Goal: Task Accomplishment & Management: Manage account settings

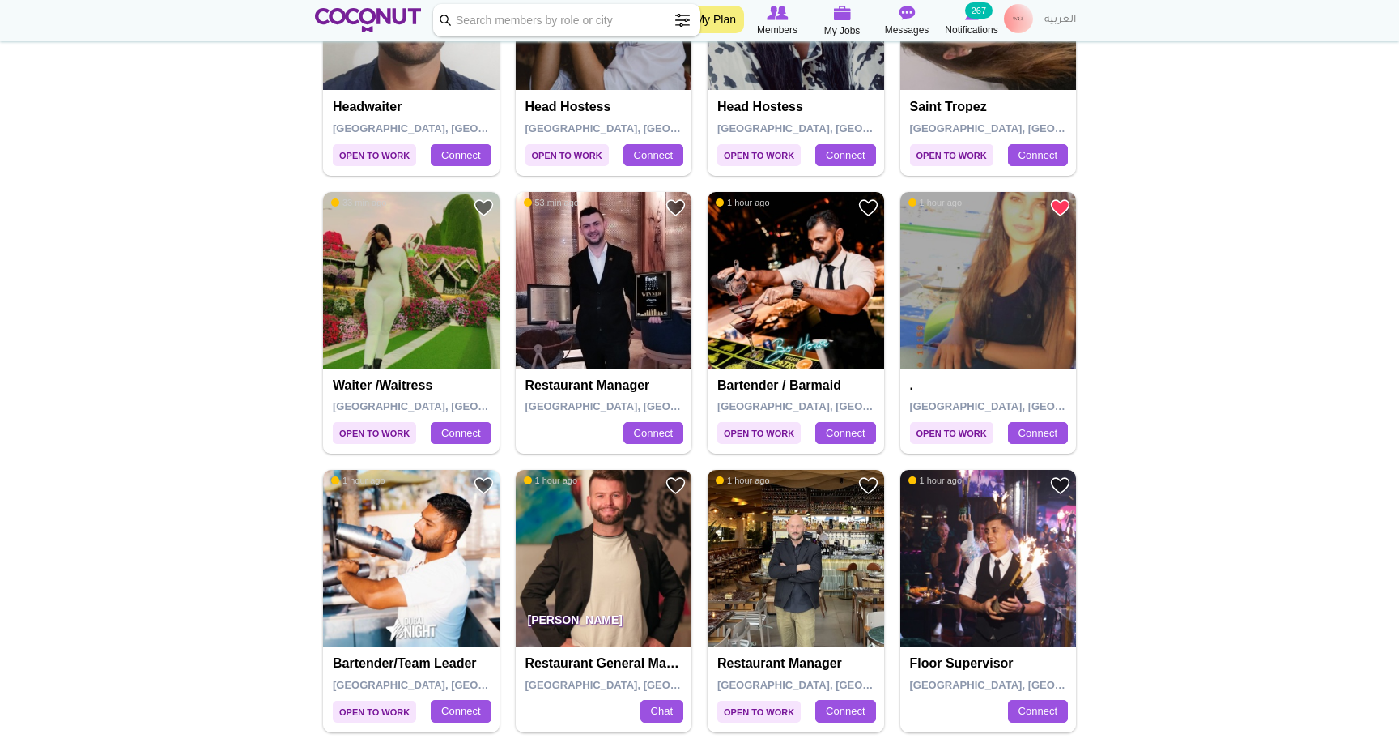
scroll to position [960, 0]
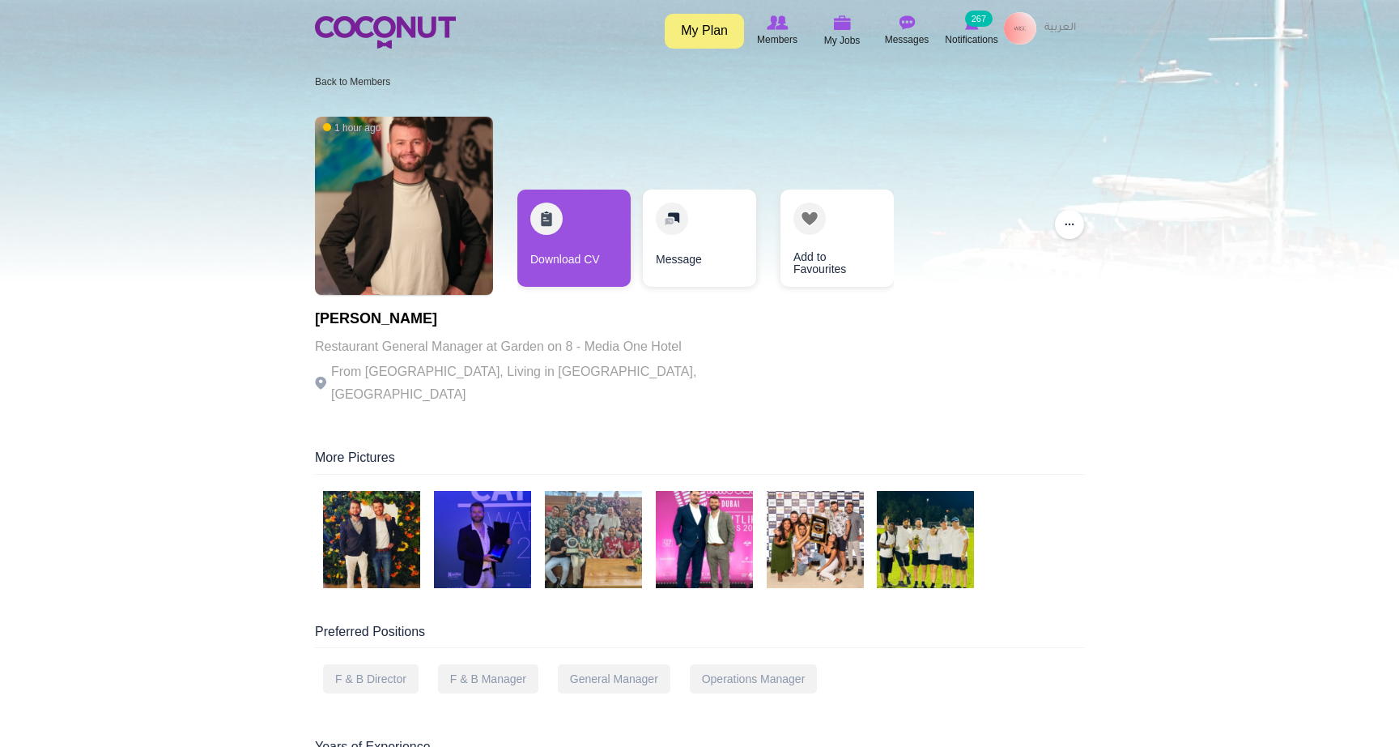
click at [379, 517] on img at bounding box center [371, 539] width 97 height 97
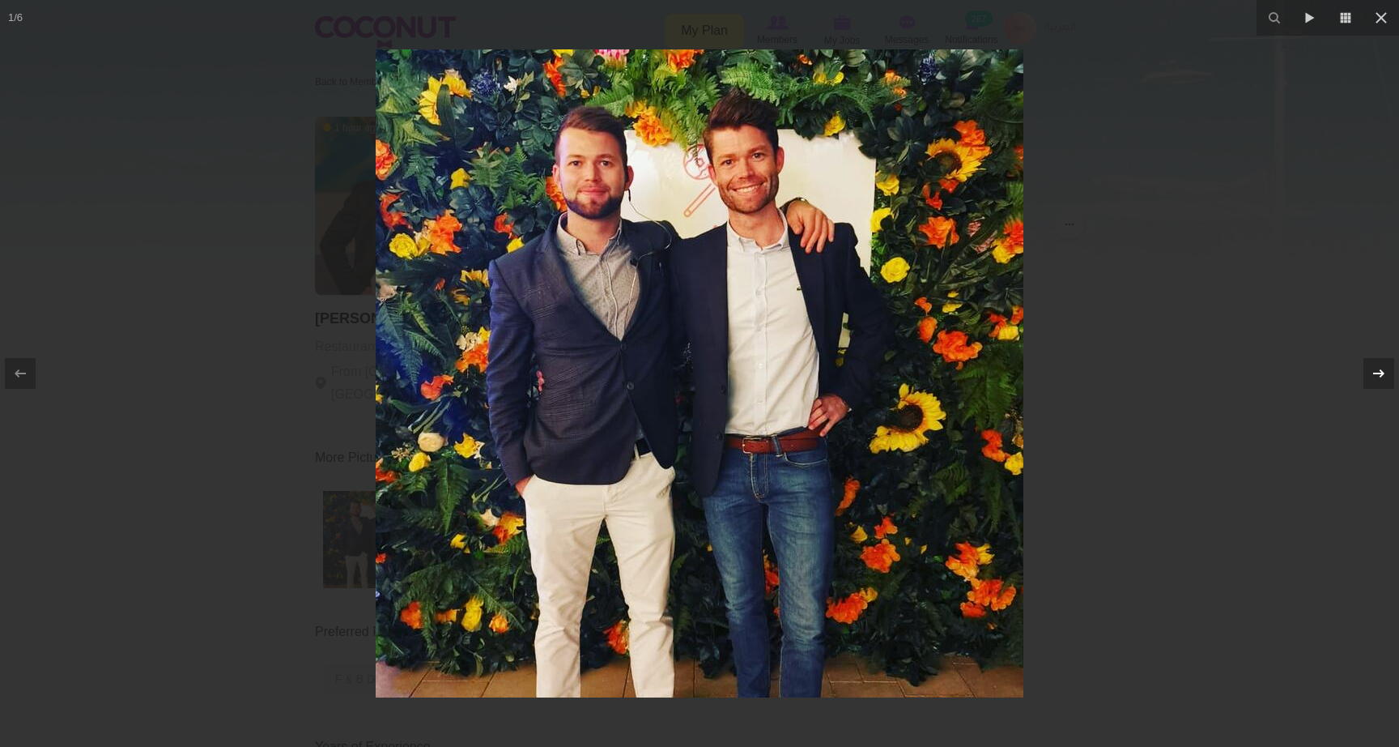
click at [1371, 373] on icon at bounding box center [1378, 373] width 19 height 19
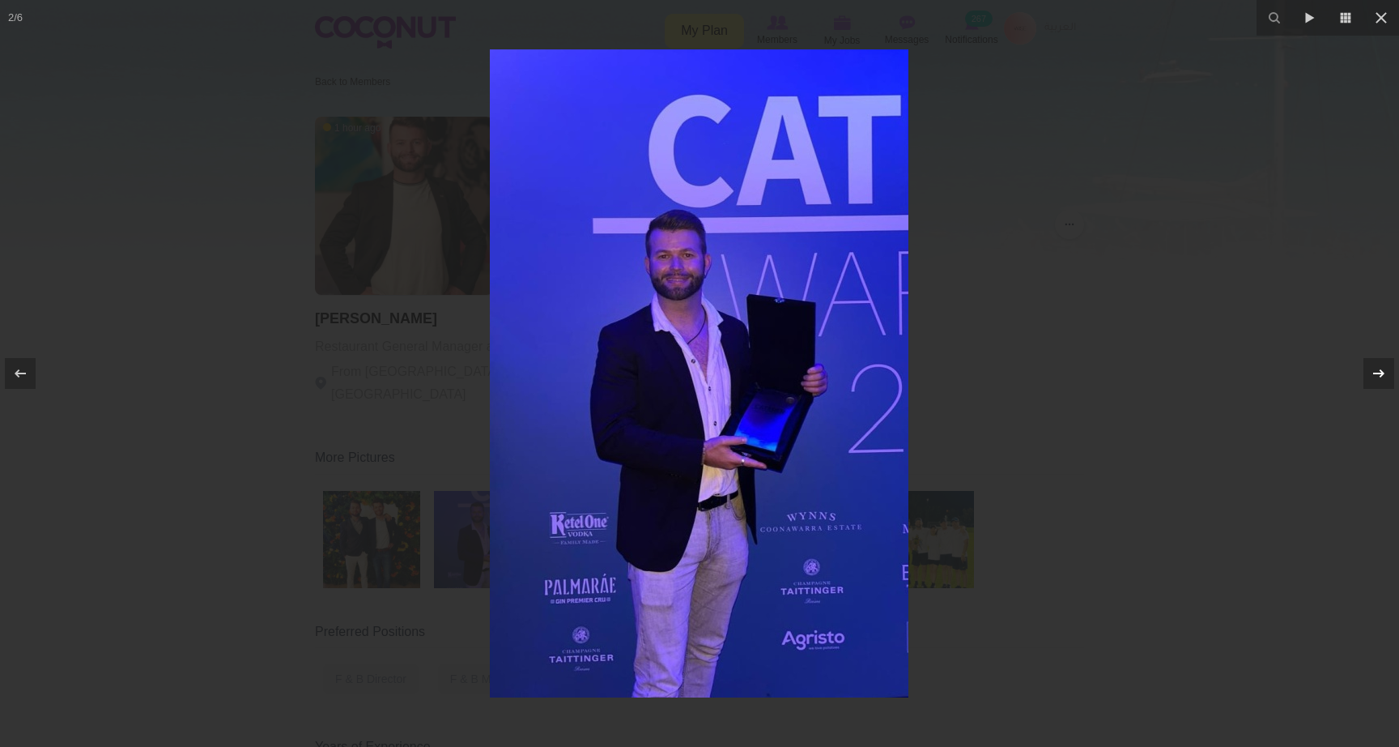
click at [1371, 373] on icon at bounding box center [1378, 373] width 19 height 19
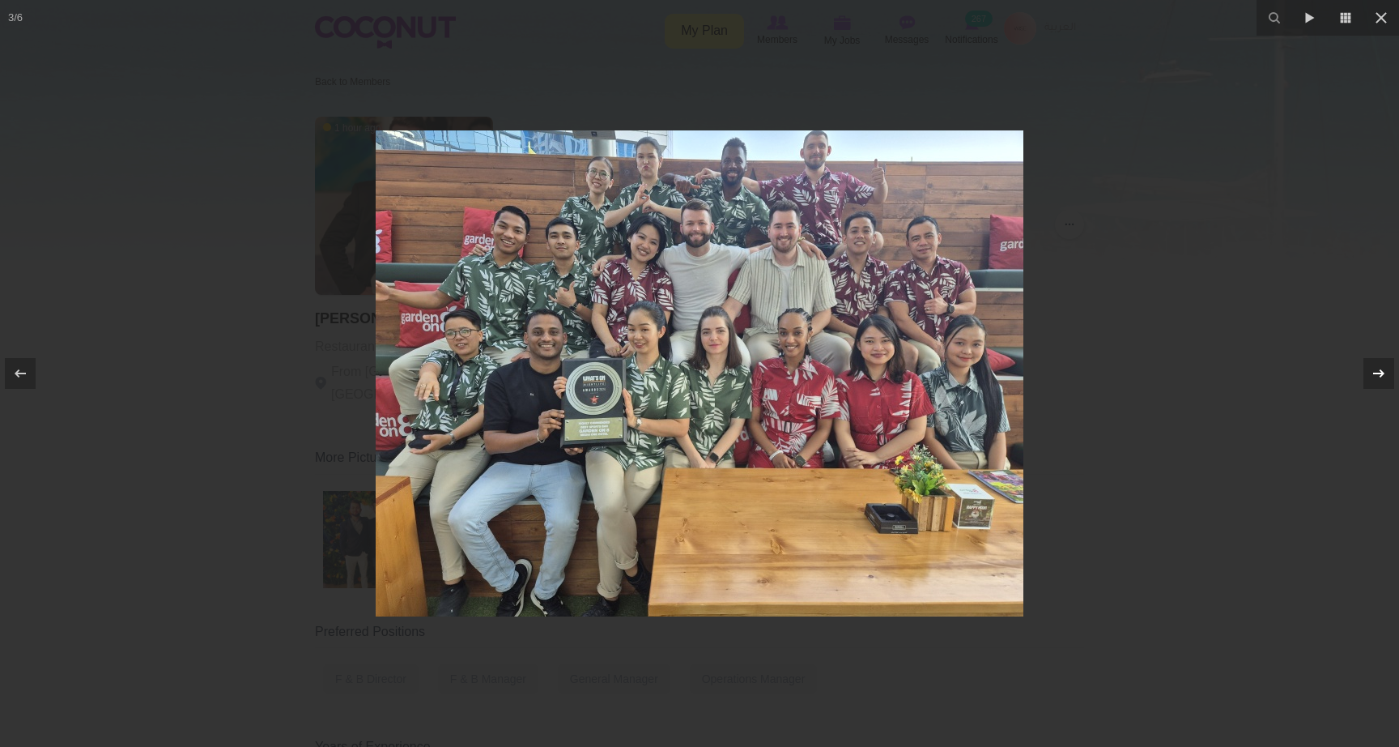
click at [1378, 375] on icon at bounding box center [1378, 373] width 19 height 19
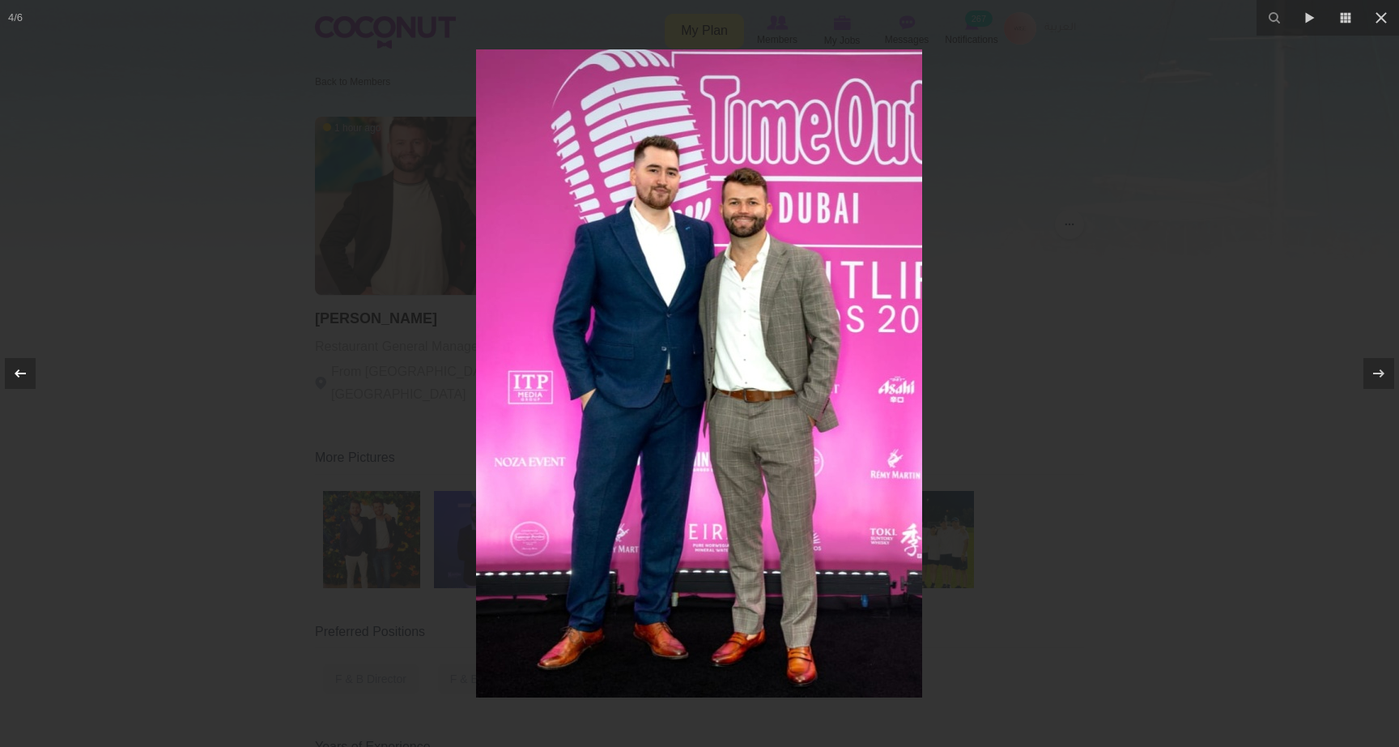
click at [28, 372] on icon at bounding box center [20, 373] width 19 height 19
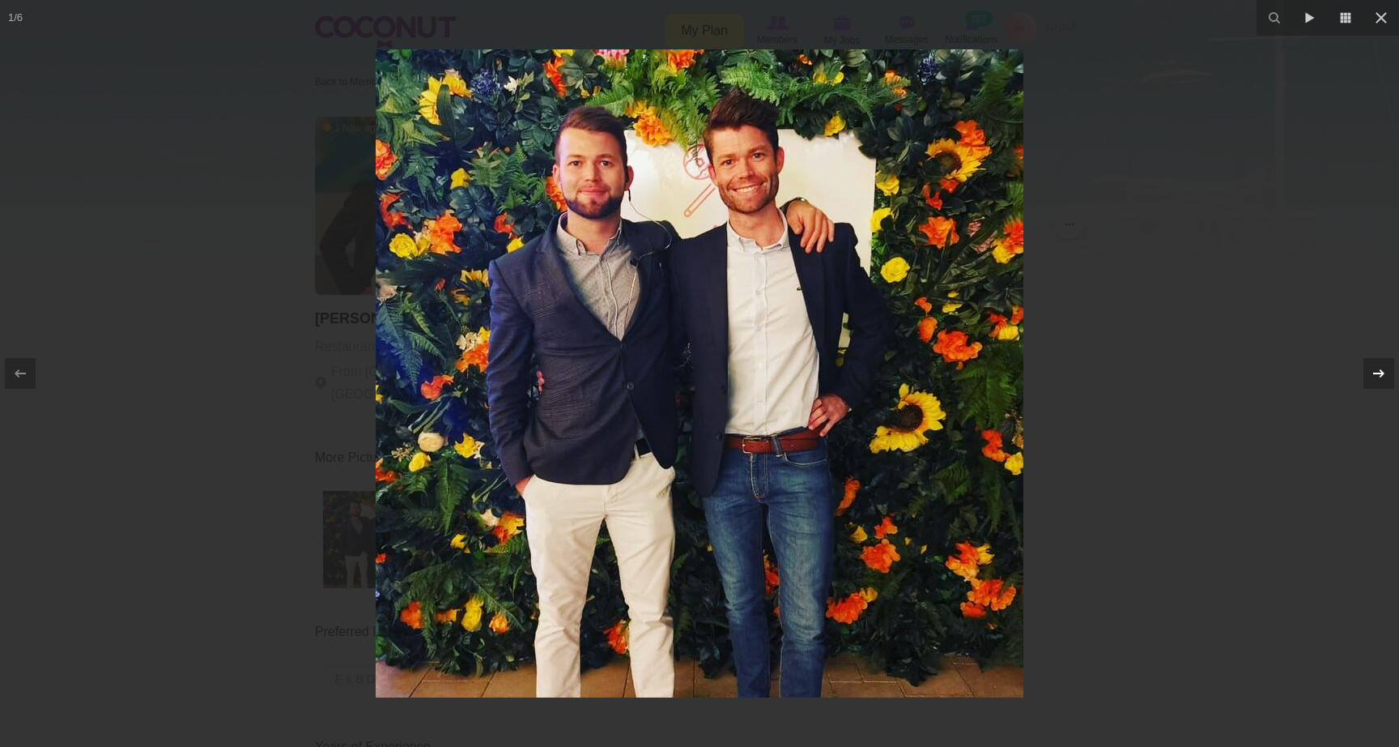
click at [1371, 384] on div at bounding box center [1379, 373] width 31 height 31
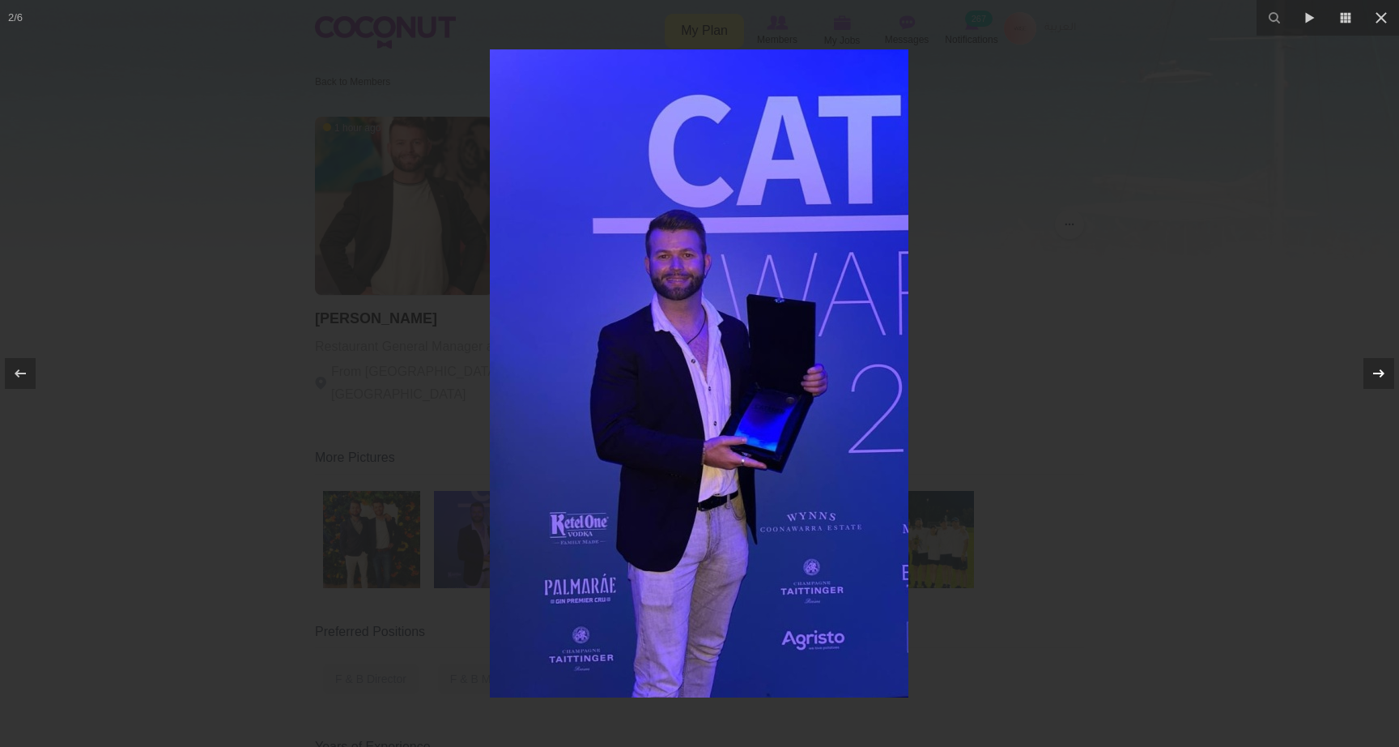
click at [1371, 384] on div at bounding box center [1379, 373] width 31 height 31
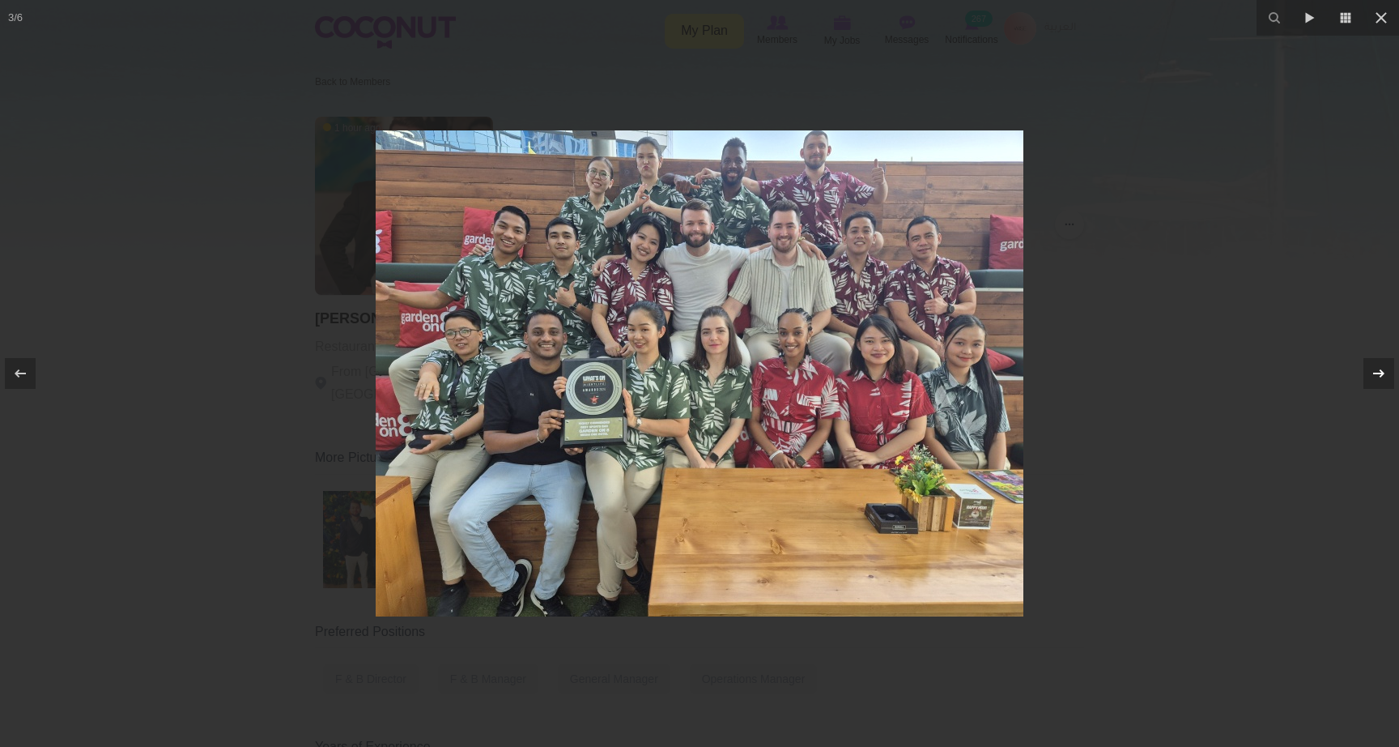
click at [1371, 384] on div at bounding box center [1379, 373] width 31 height 31
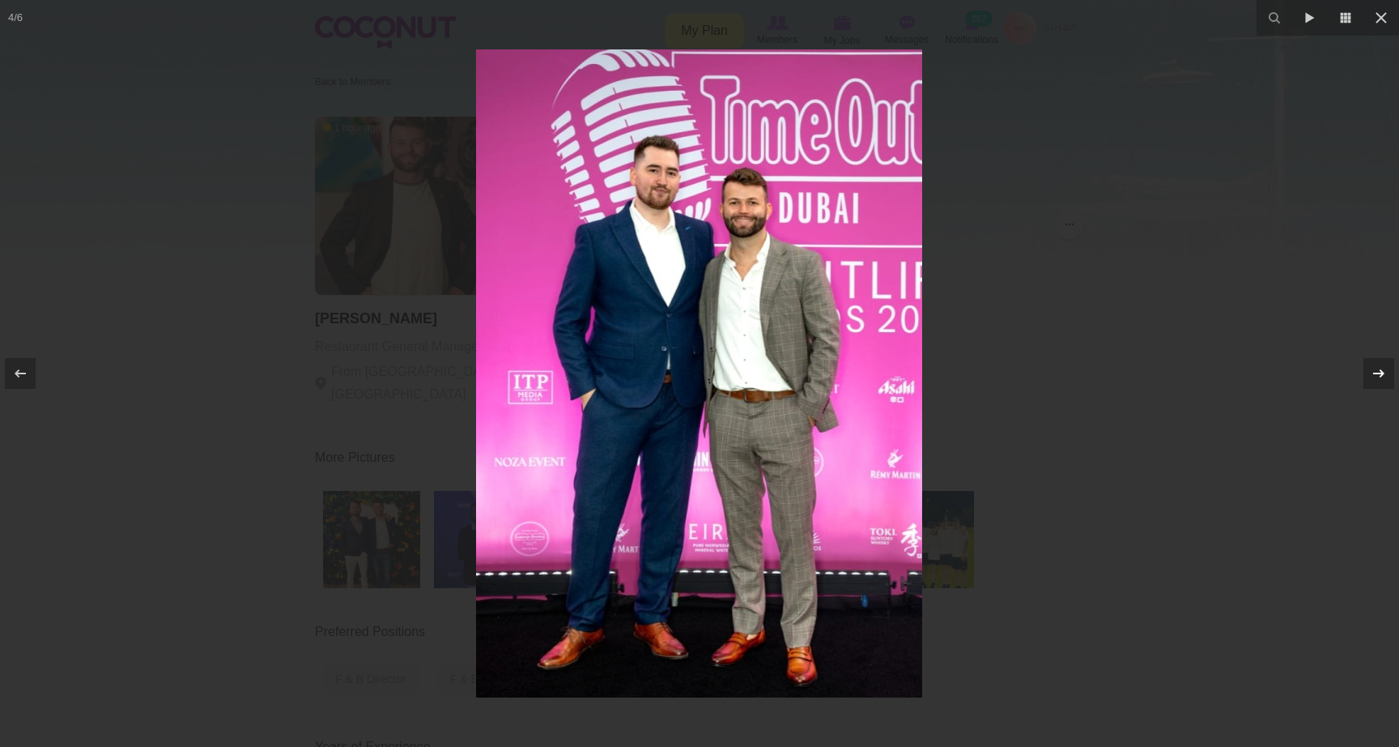
click at [1371, 384] on div at bounding box center [1379, 373] width 31 height 31
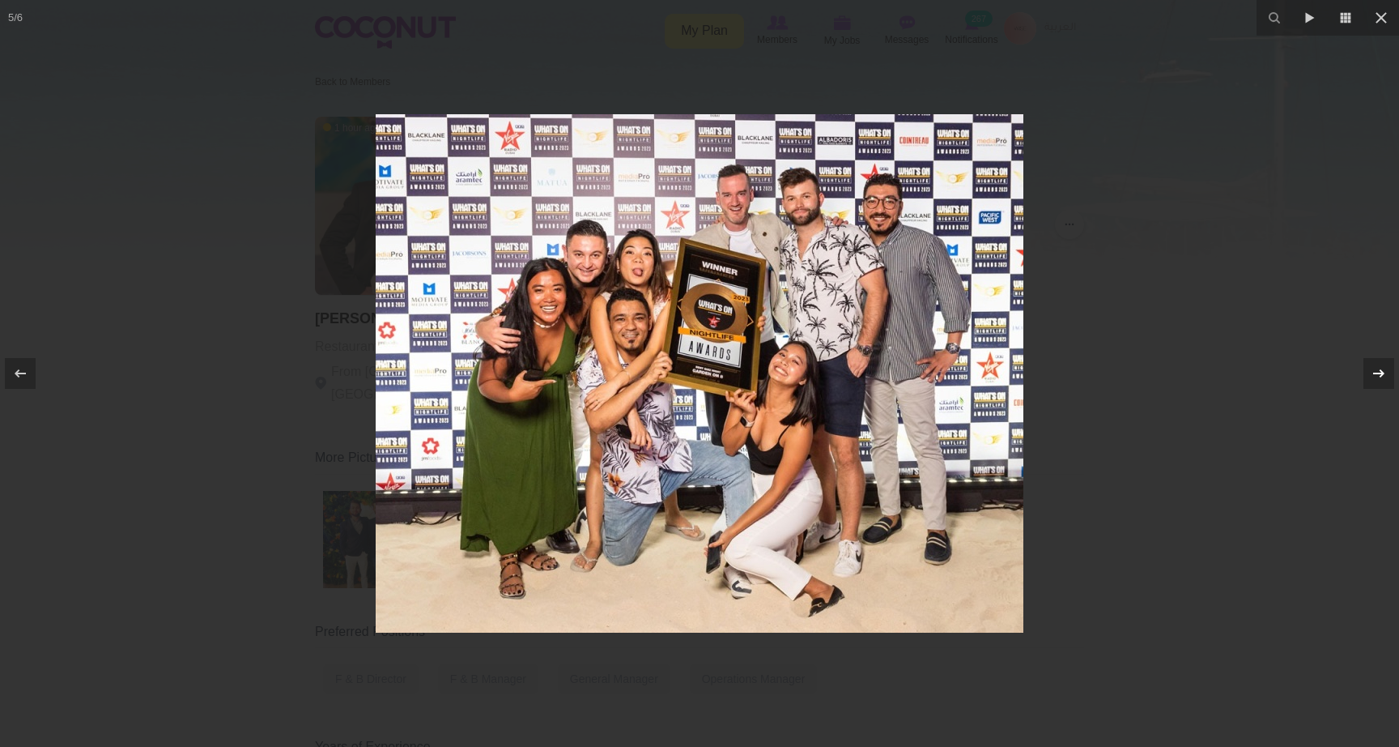
click at [1381, 377] on icon at bounding box center [1378, 373] width 19 height 19
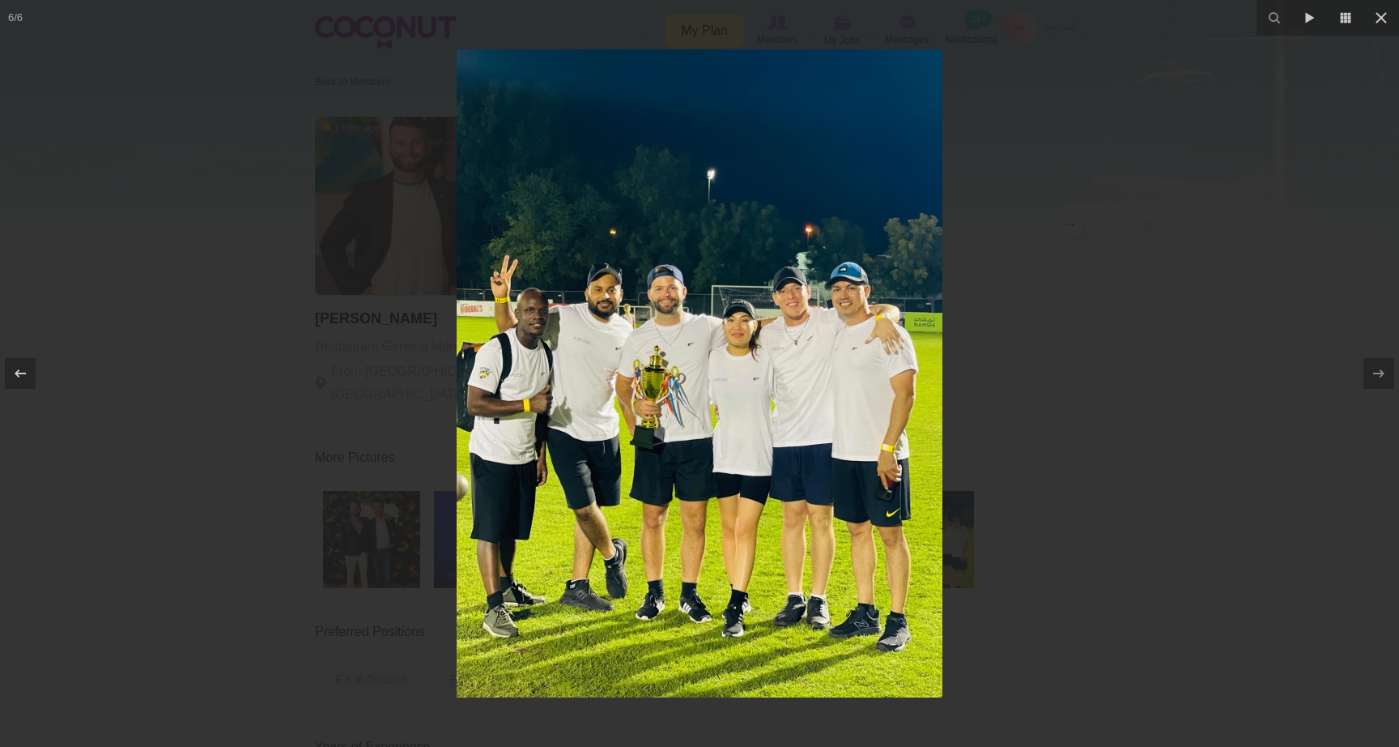
click at [1381, 377] on div "6 / 6" at bounding box center [699, 373] width 1399 height 747
click at [1387, 16] on icon at bounding box center [1381, 17] width 19 height 19
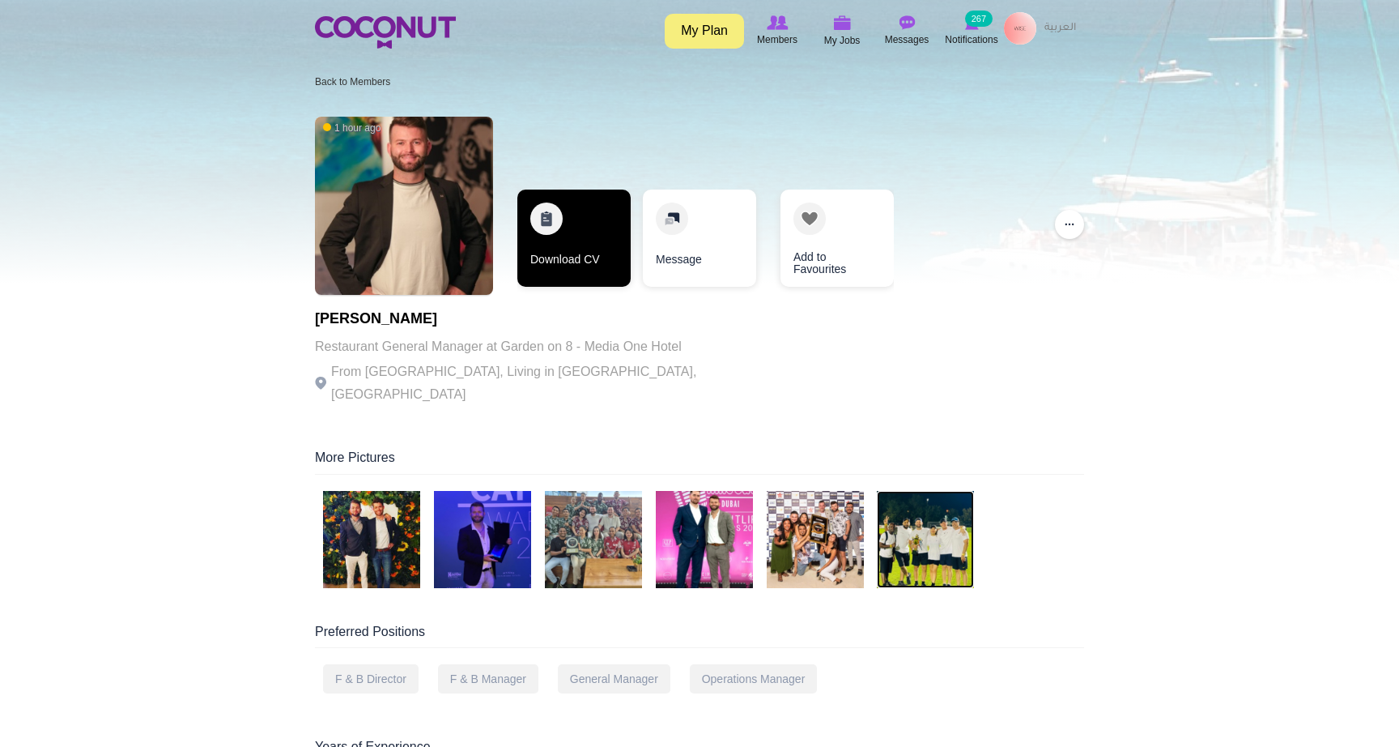
click at [585, 232] on link "Download CV" at bounding box center [573, 237] width 113 height 97
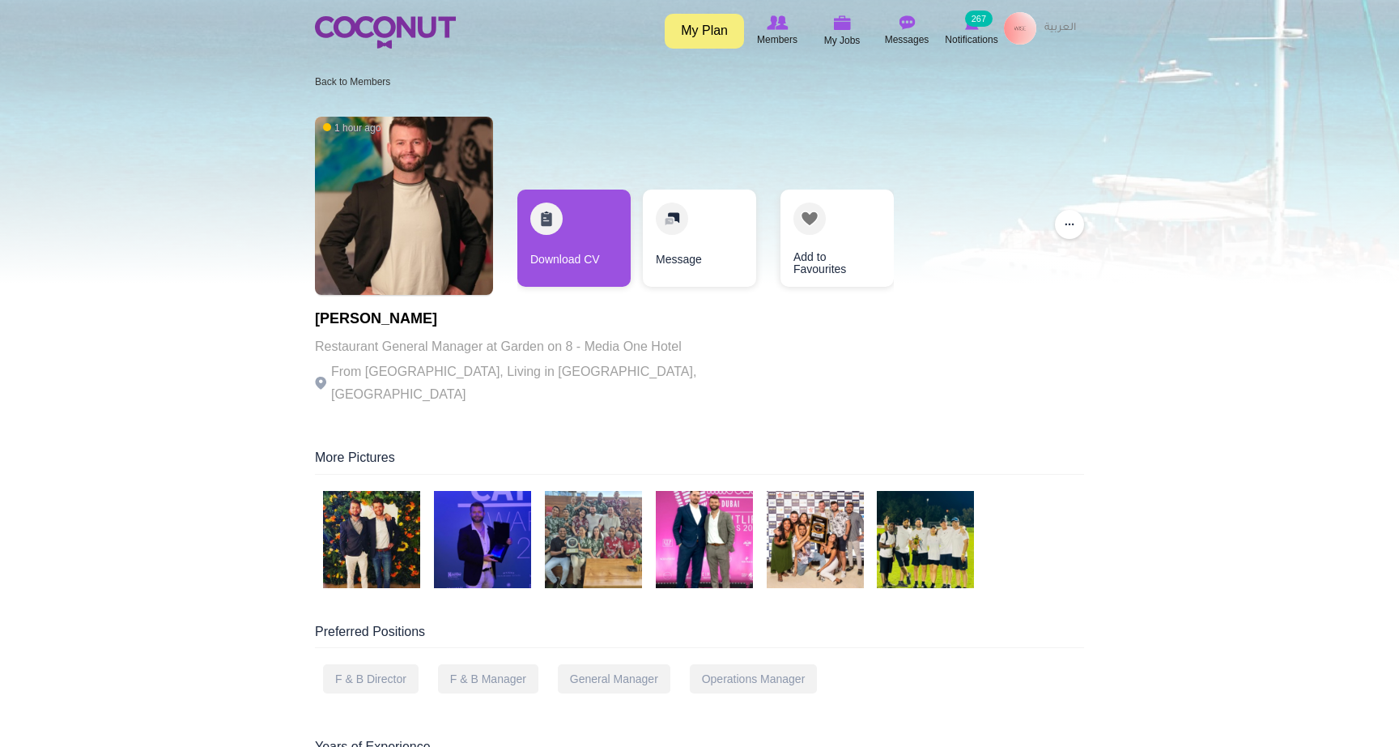
click at [368, 21] on img at bounding box center [385, 32] width 141 height 32
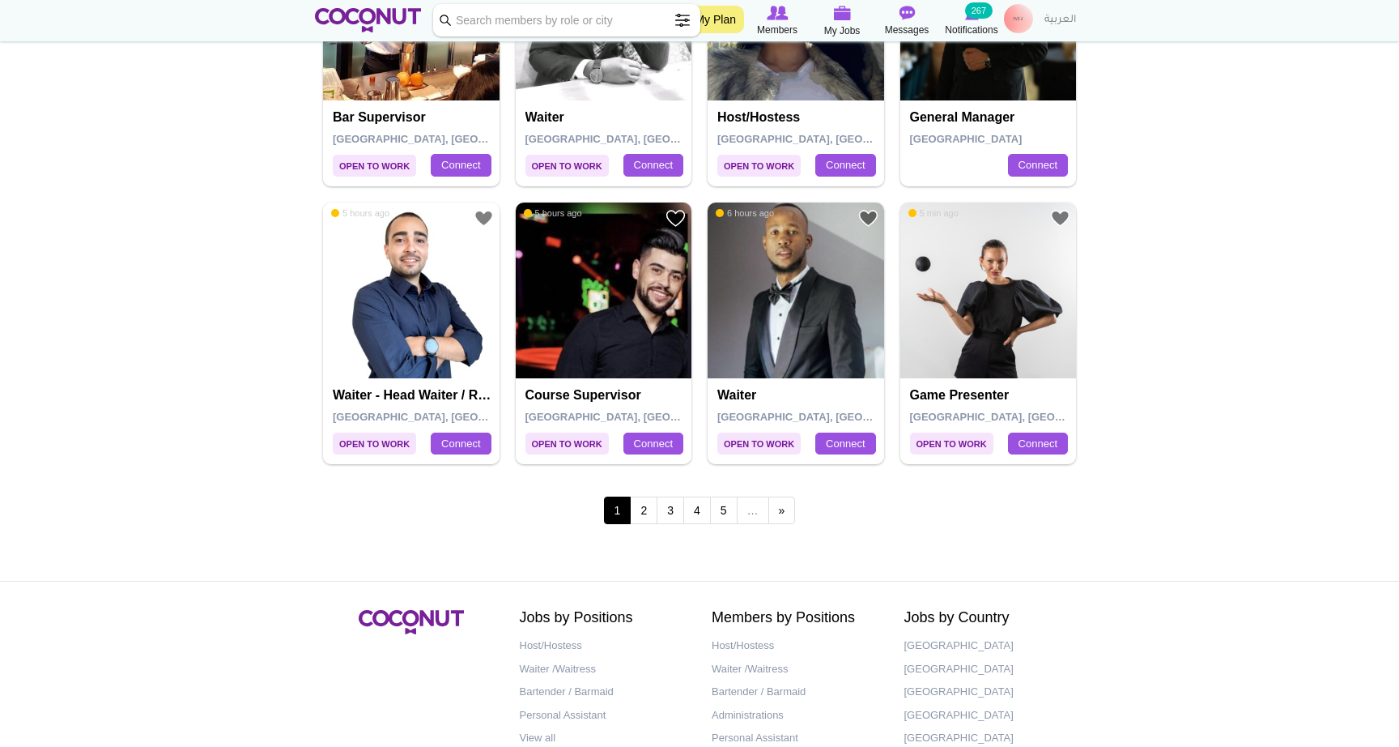
scroll to position [2853, 0]
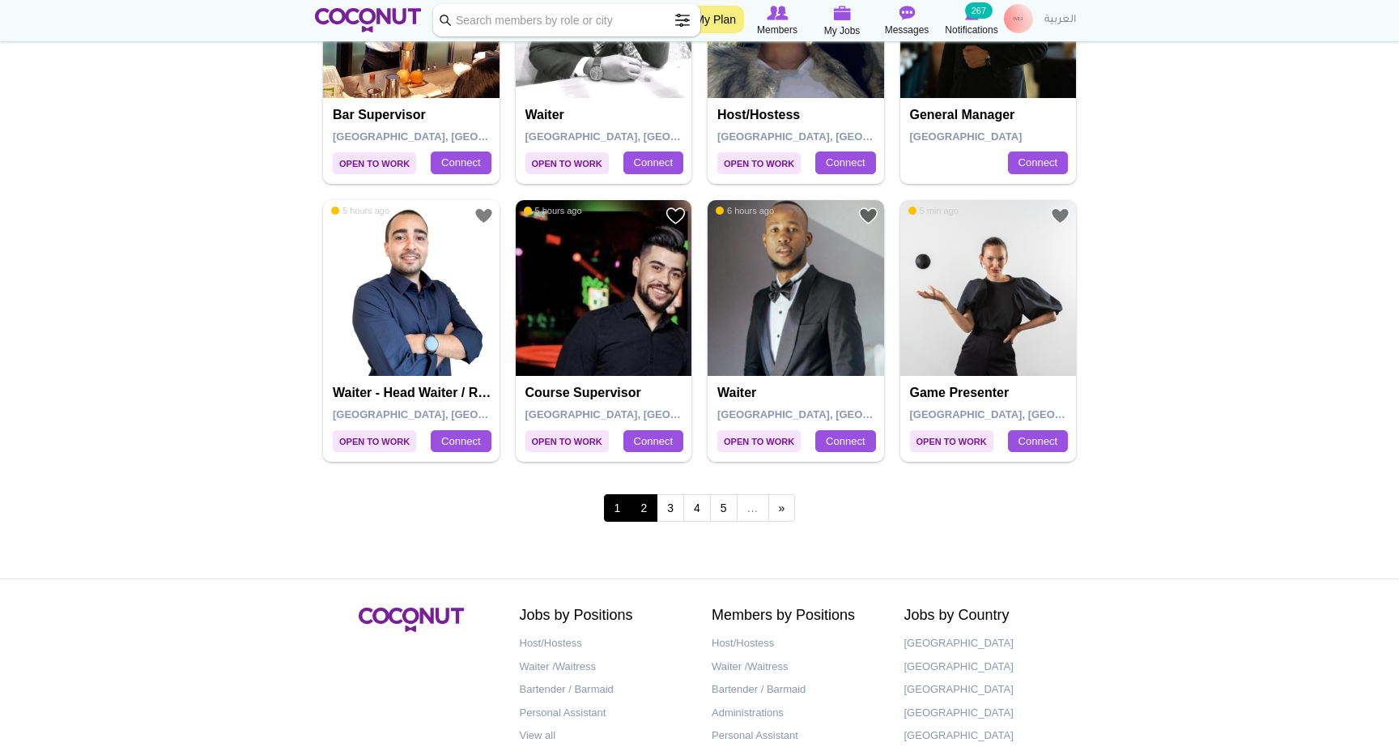
click at [648, 494] on link "2" at bounding box center [644, 508] width 28 height 28
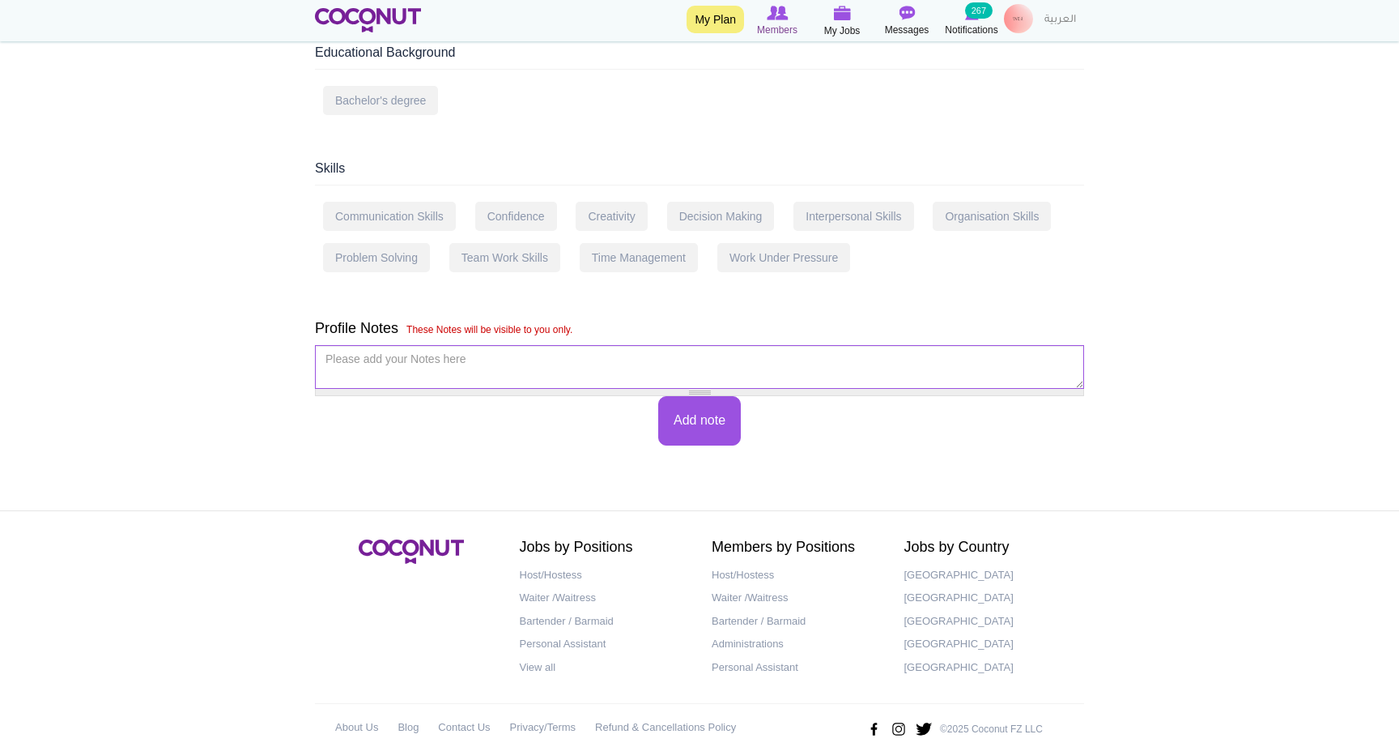
scroll to position [858, 0]
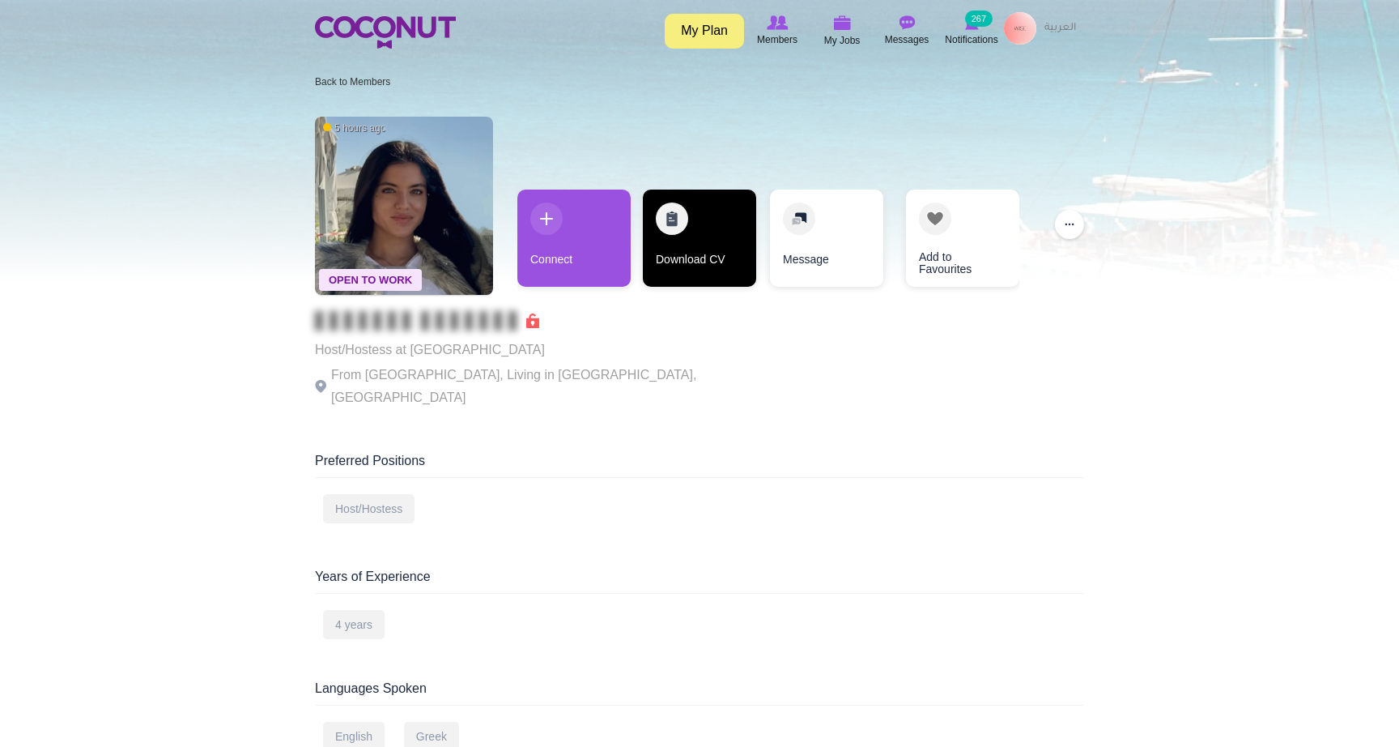
click at [673, 270] on link "Download CV" at bounding box center [699, 237] width 113 height 97
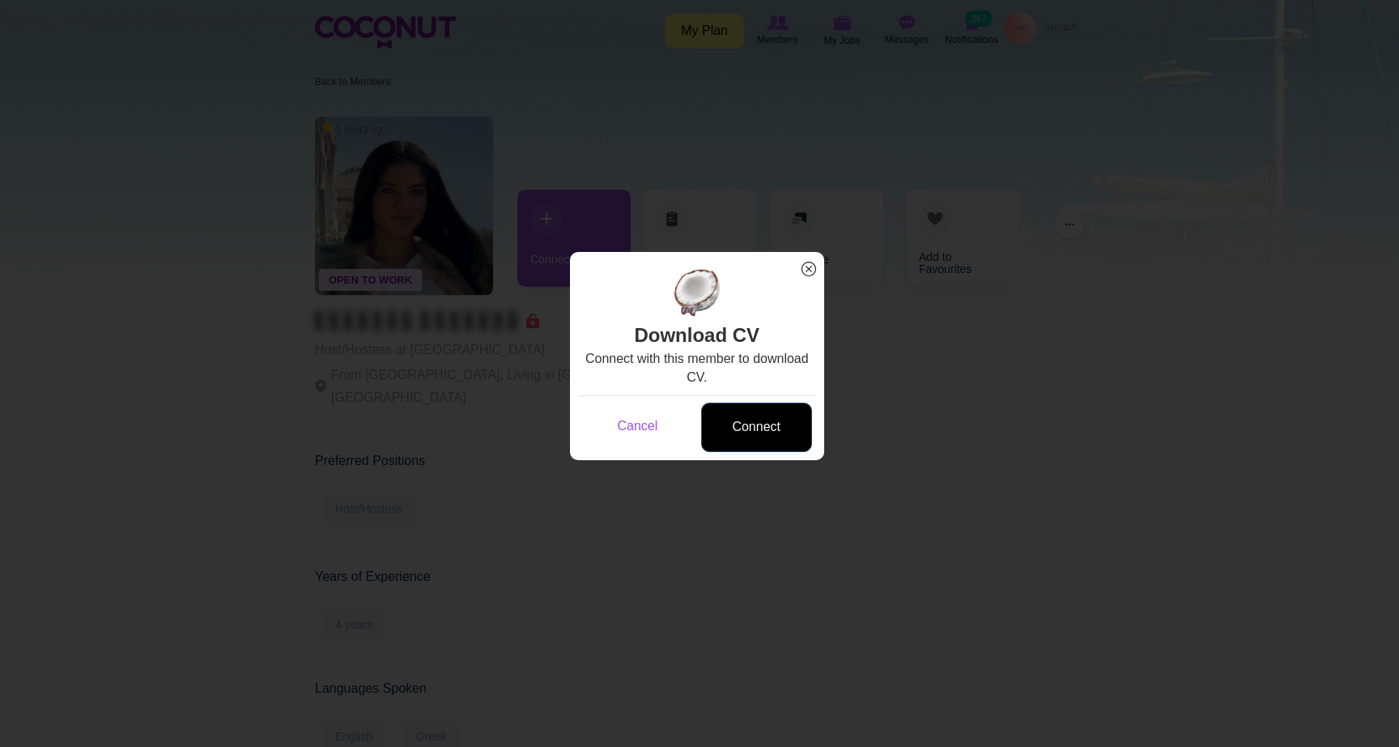
click at [747, 415] on link "Connect" at bounding box center [756, 426] width 111 height 49
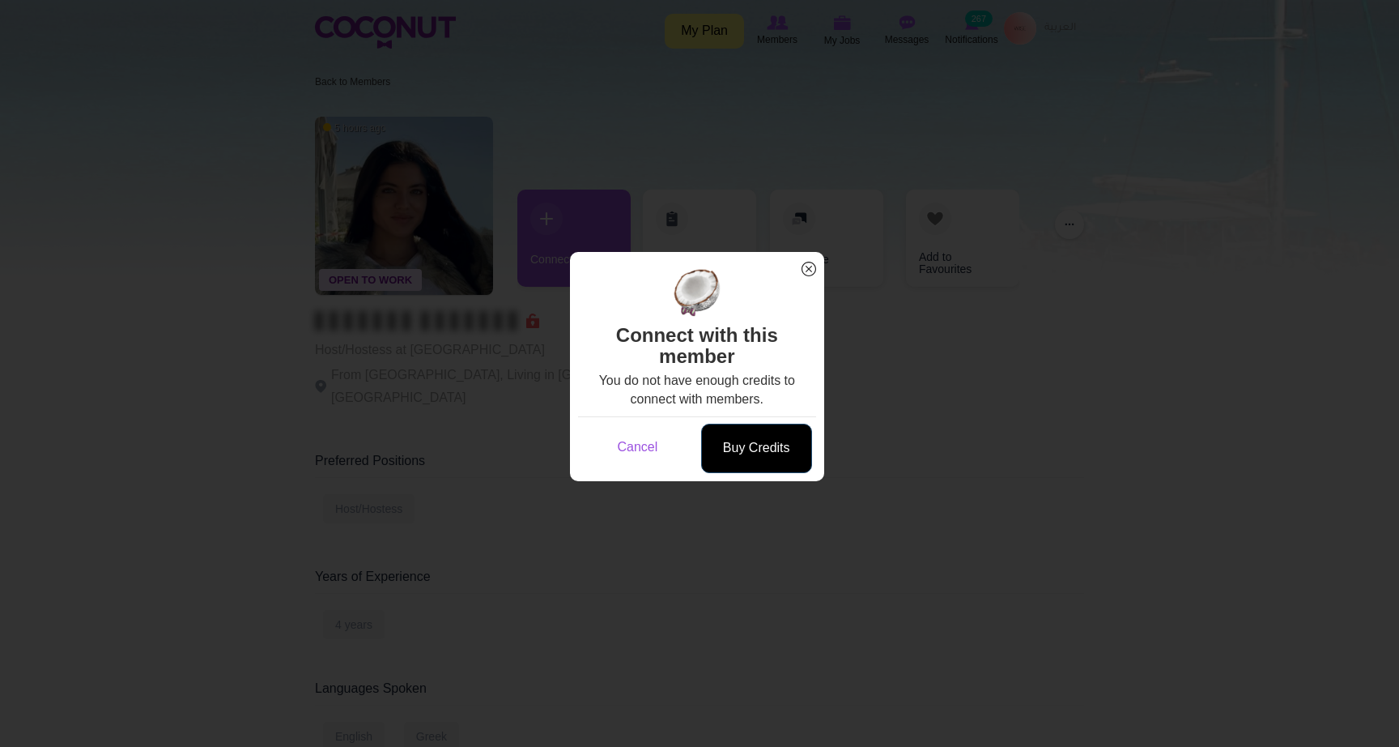
click at [751, 453] on link "Buy Credits" at bounding box center [756, 448] width 111 height 49
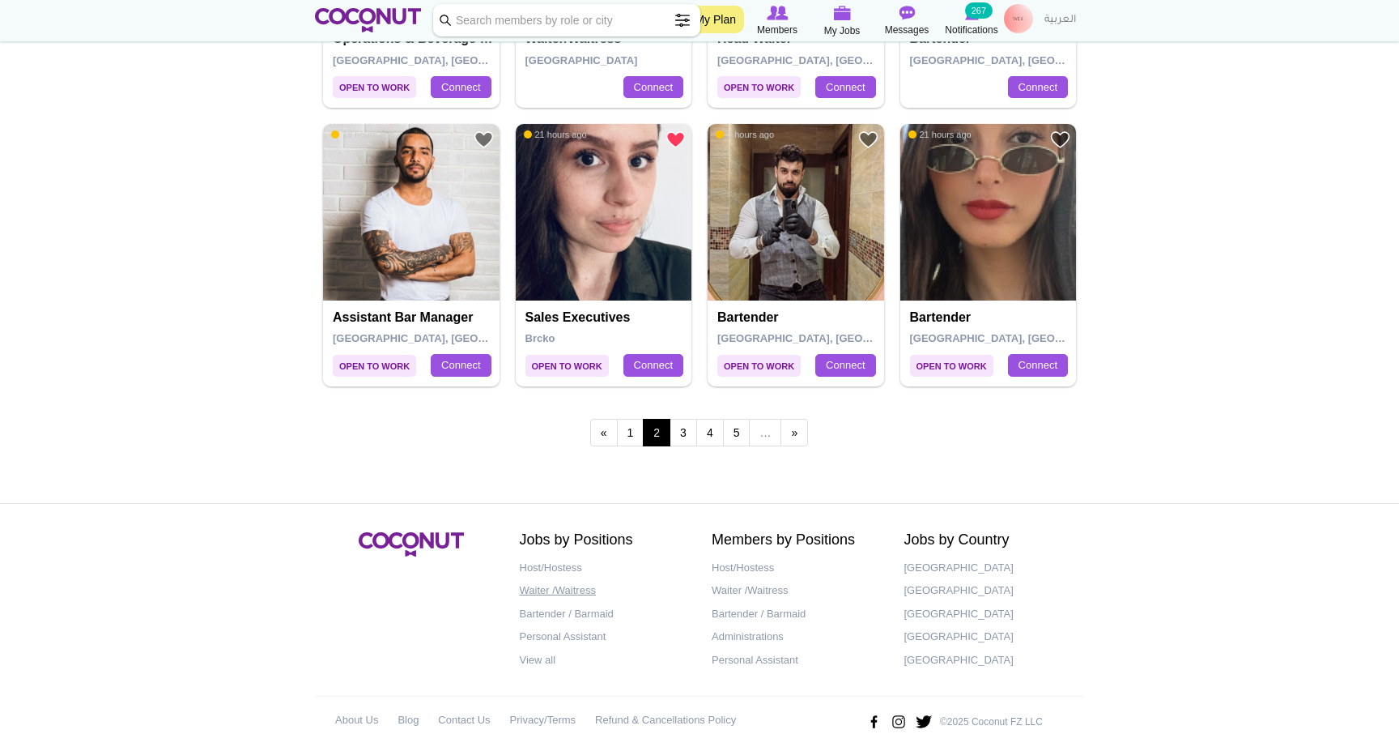
scroll to position [2752, 0]
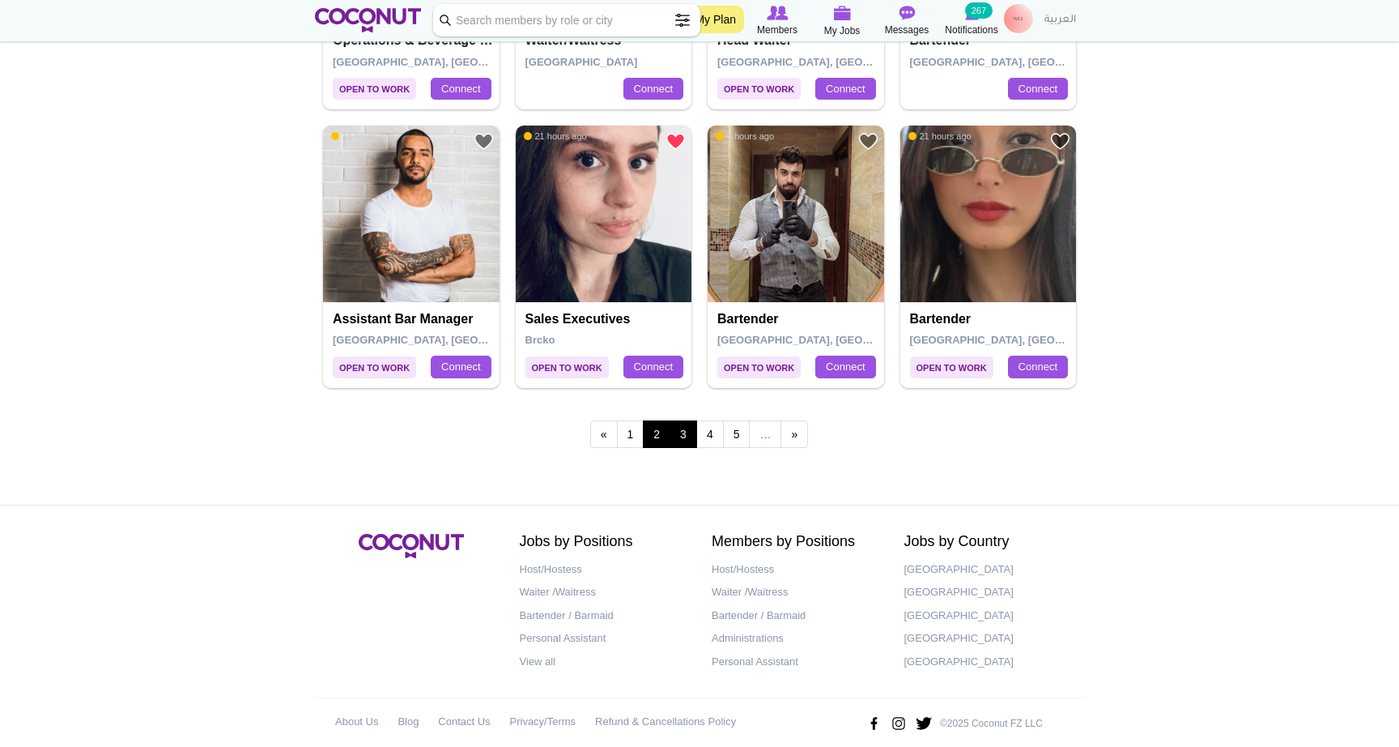
click at [679, 424] on link "3" at bounding box center [684, 434] width 28 height 28
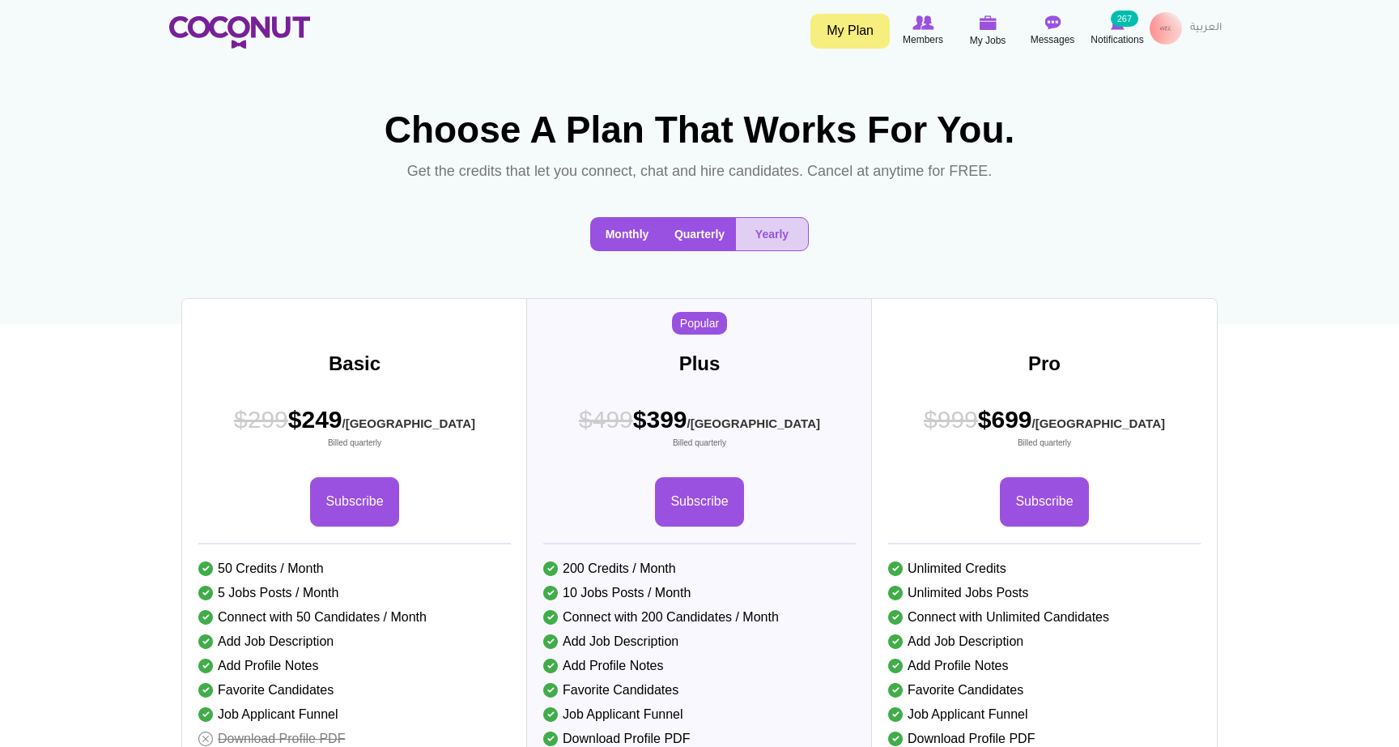
click at [639, 241] on button "Monthly" at bounding box center [627, 234] width 72 height 32
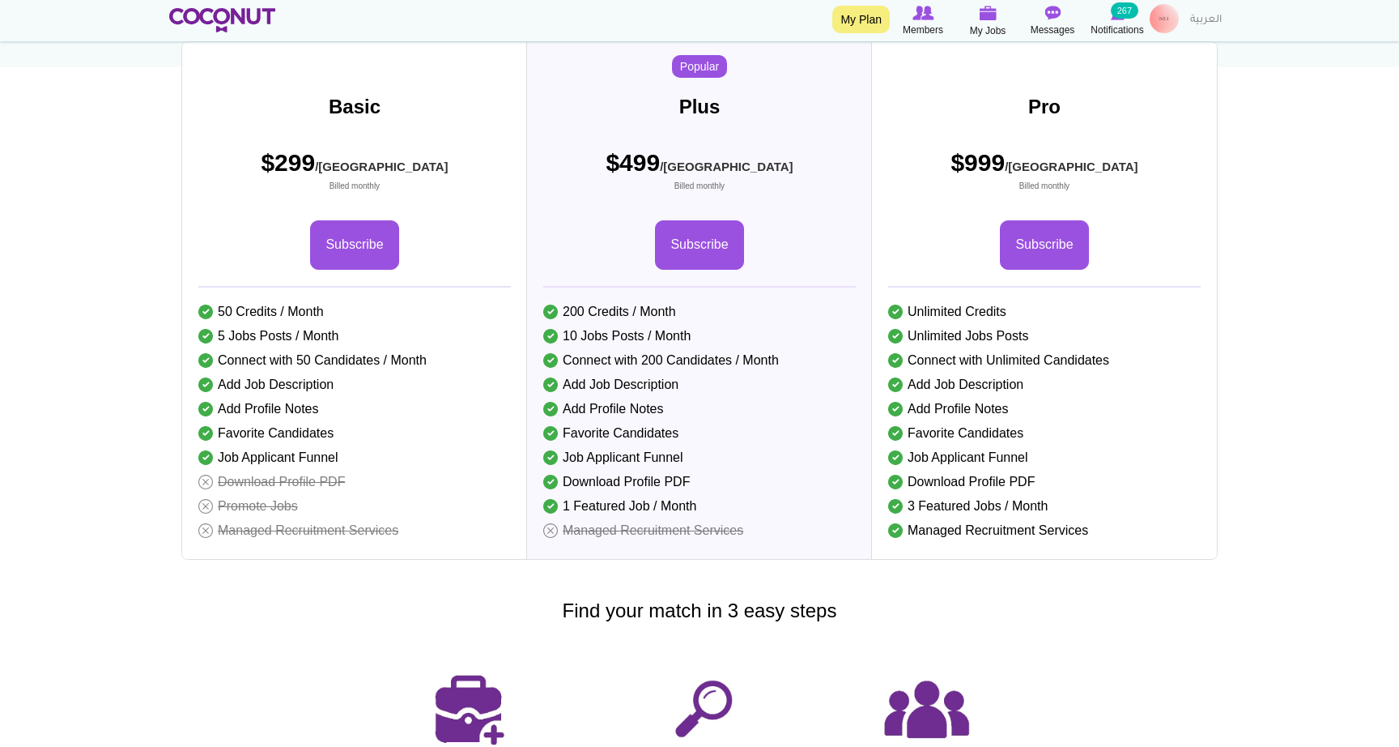
scroll to position [134, 0]
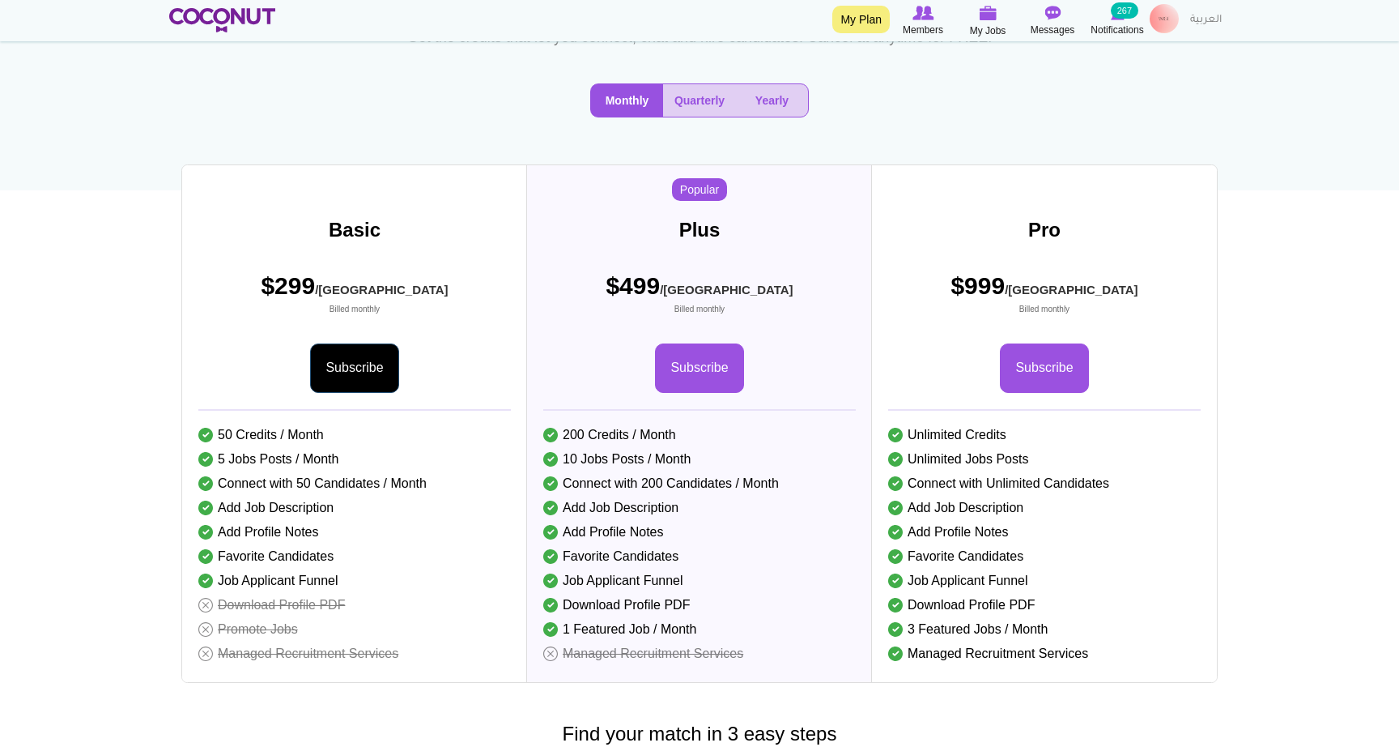
click at [364, 371] on link "Subscribe" at bounding box center [354, 367] width 88 height 49
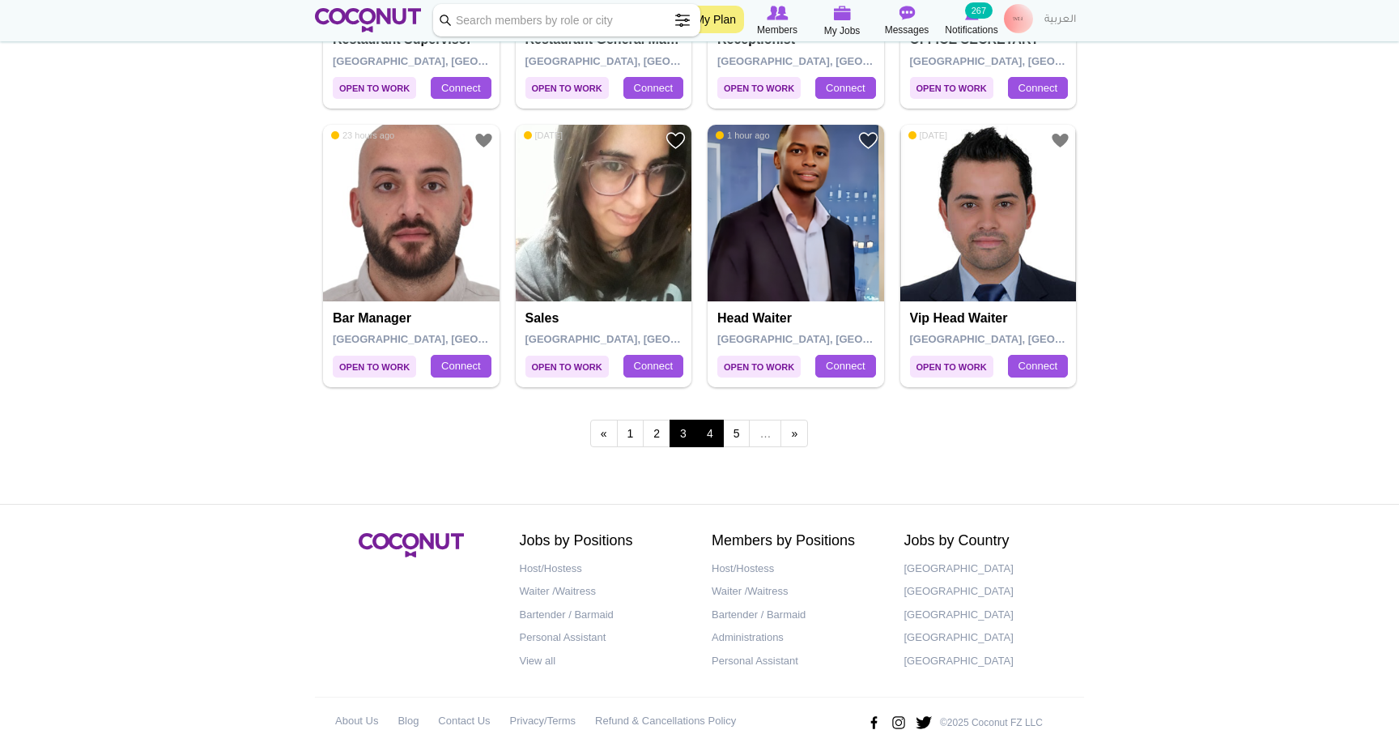
scroll to position [2752, 0]
click at [713, 421] on link "4" at bounding box center [710, 434] width 28 height 28
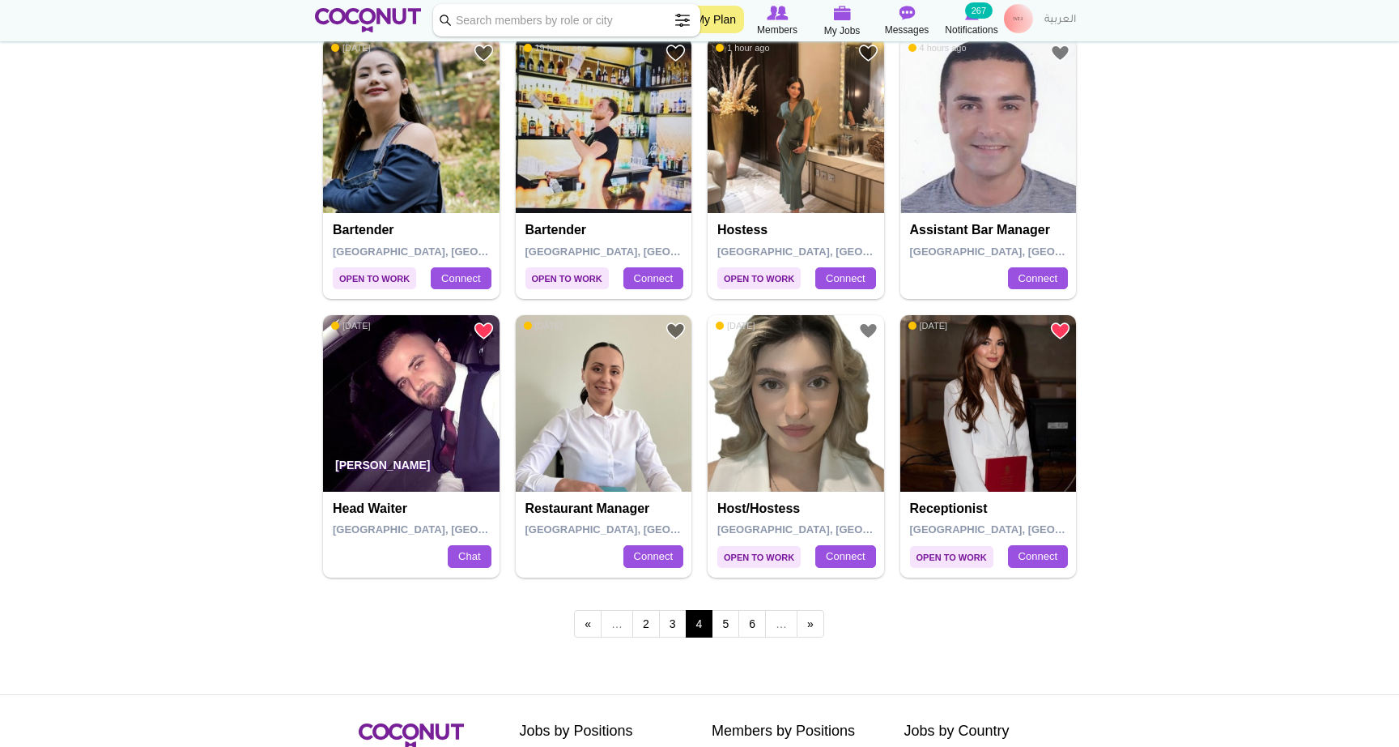
scroll to position [2564, 0]
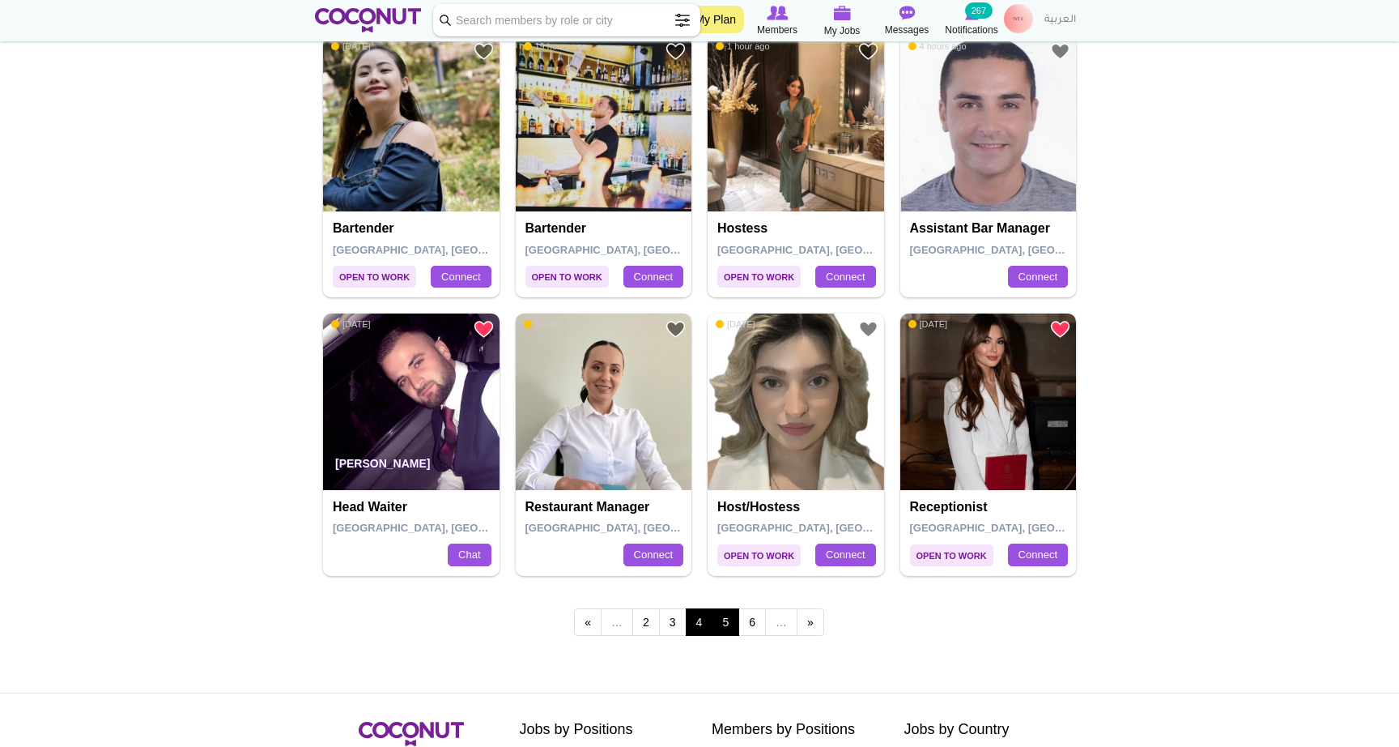
click at [728, 611] on link "5" at bounding box center [726, 622] width 28 height 28
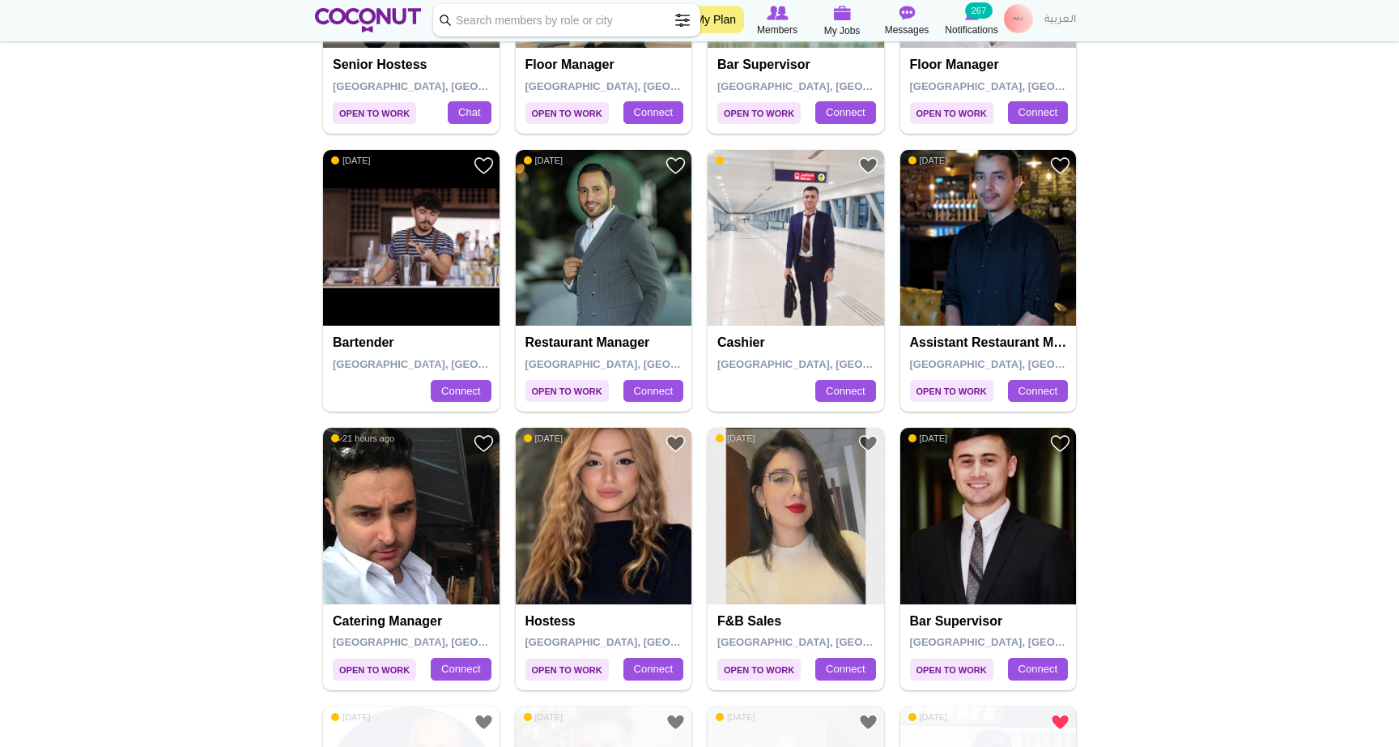
scroll to position [1616, 0]
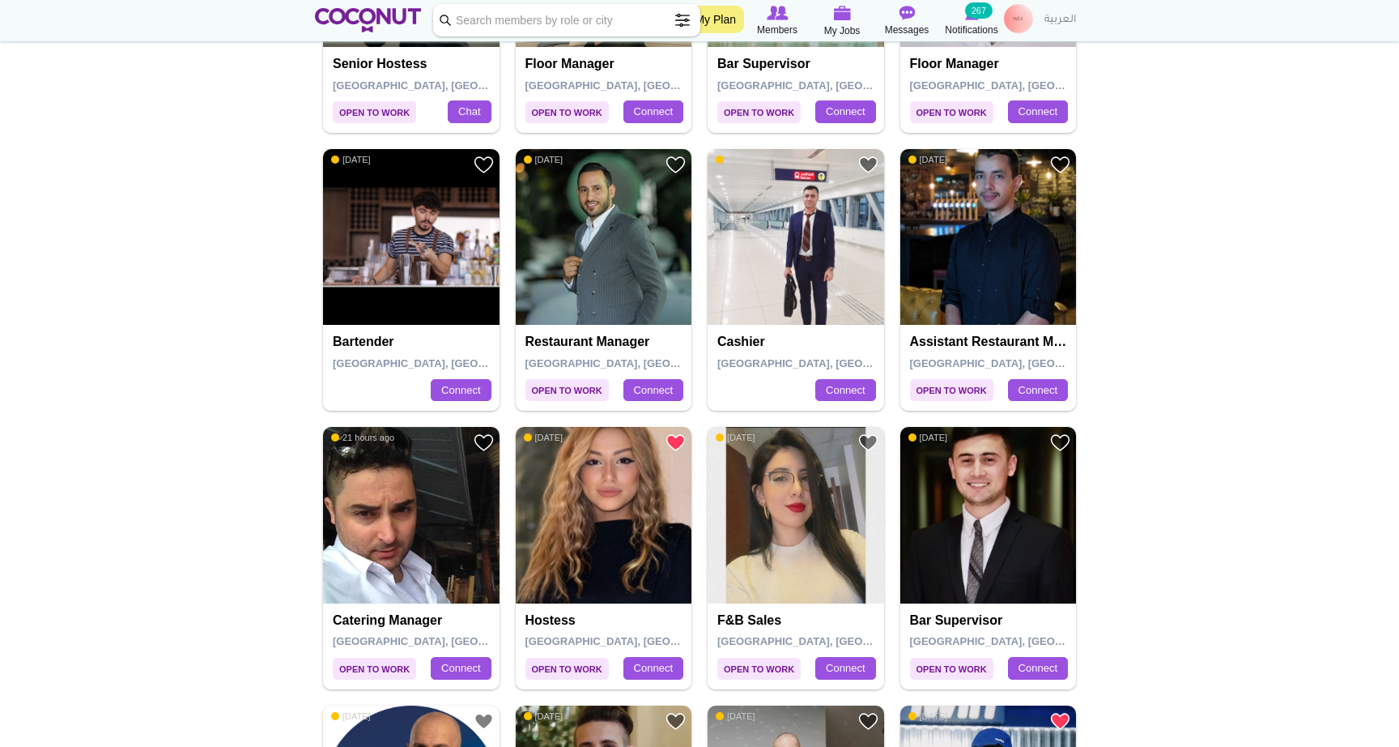
click at [672, 436] on link "Add to Favourites" at bounding box center [676, 442] width 20 height 20
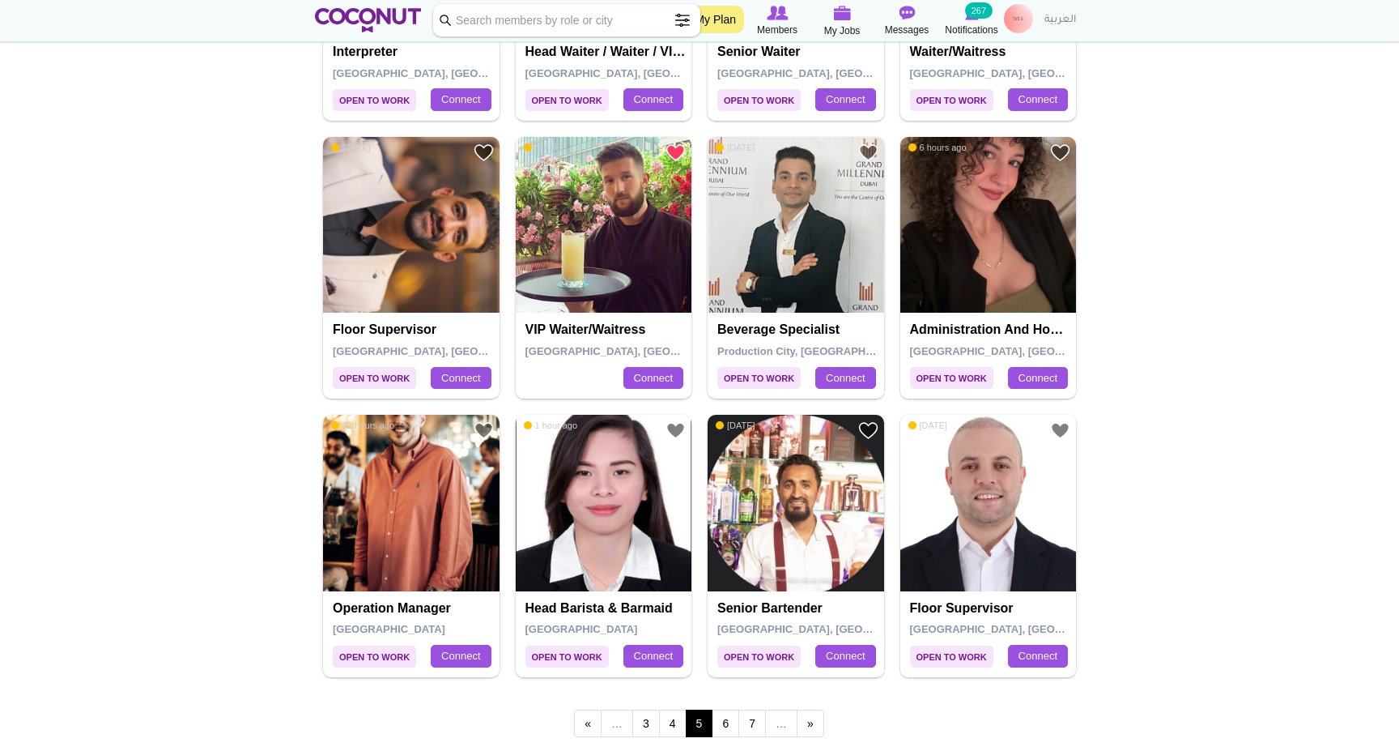
scroll to position [2470, 0]
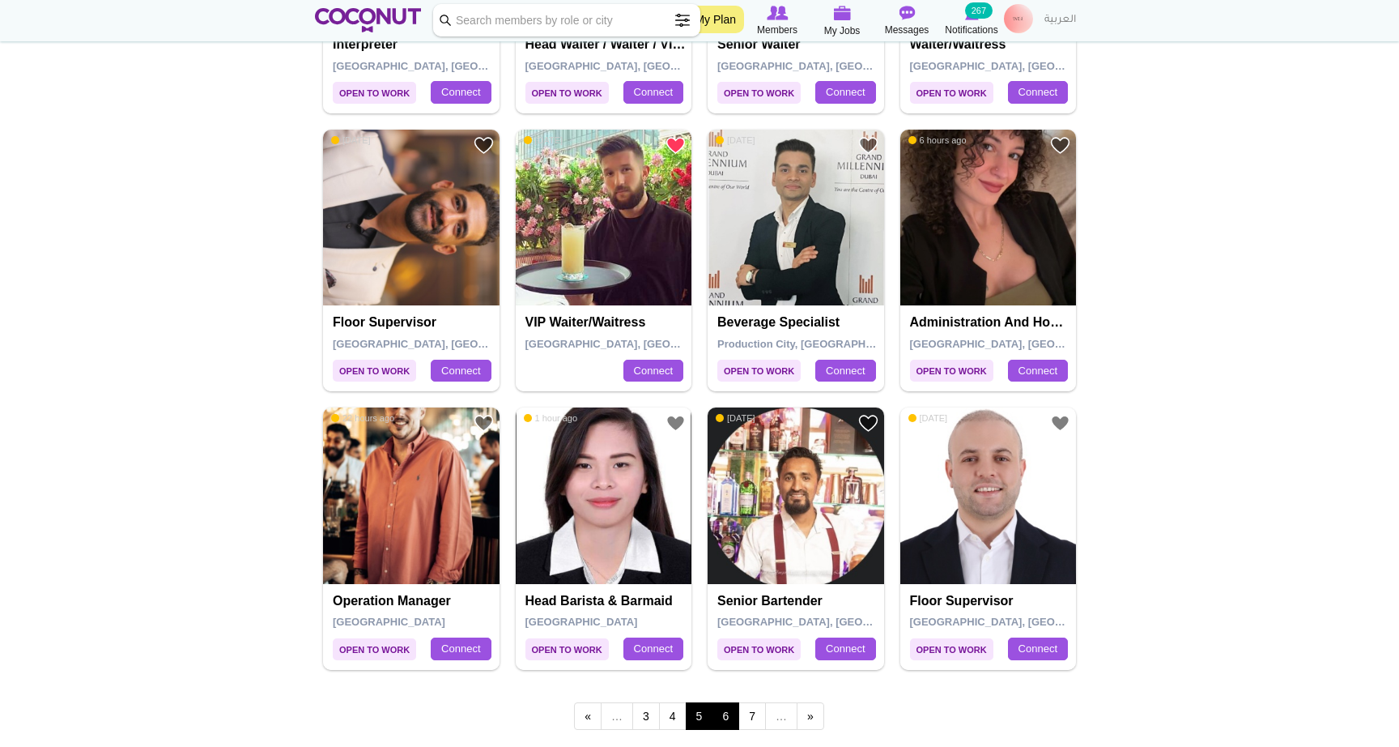
click at [724, 702] on link "6" at bounding box center [726, 716] width 28 height 28
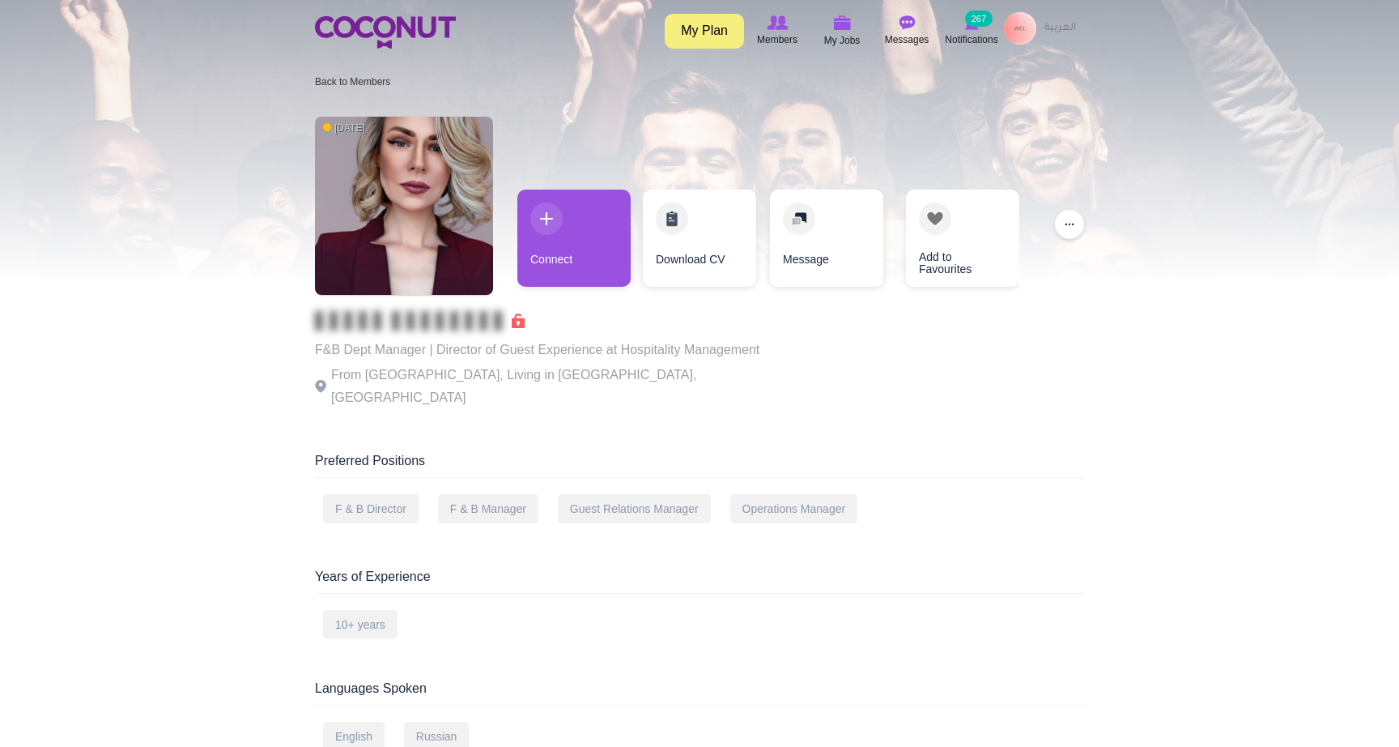
click at [420, 221] on img at bounding box center [404, 206] width 178 height 178
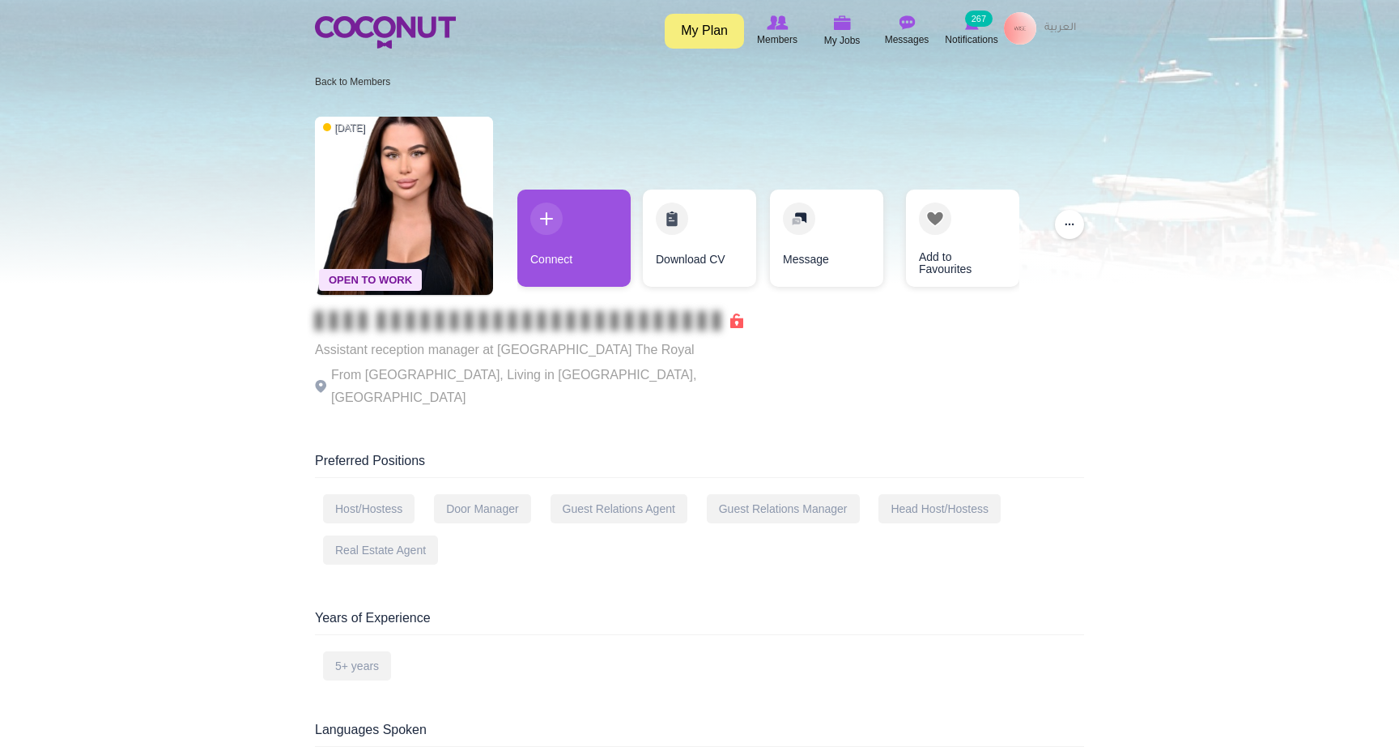
click at [1018, 36] on img at bounding box center [1020, 28] width 32 height 32
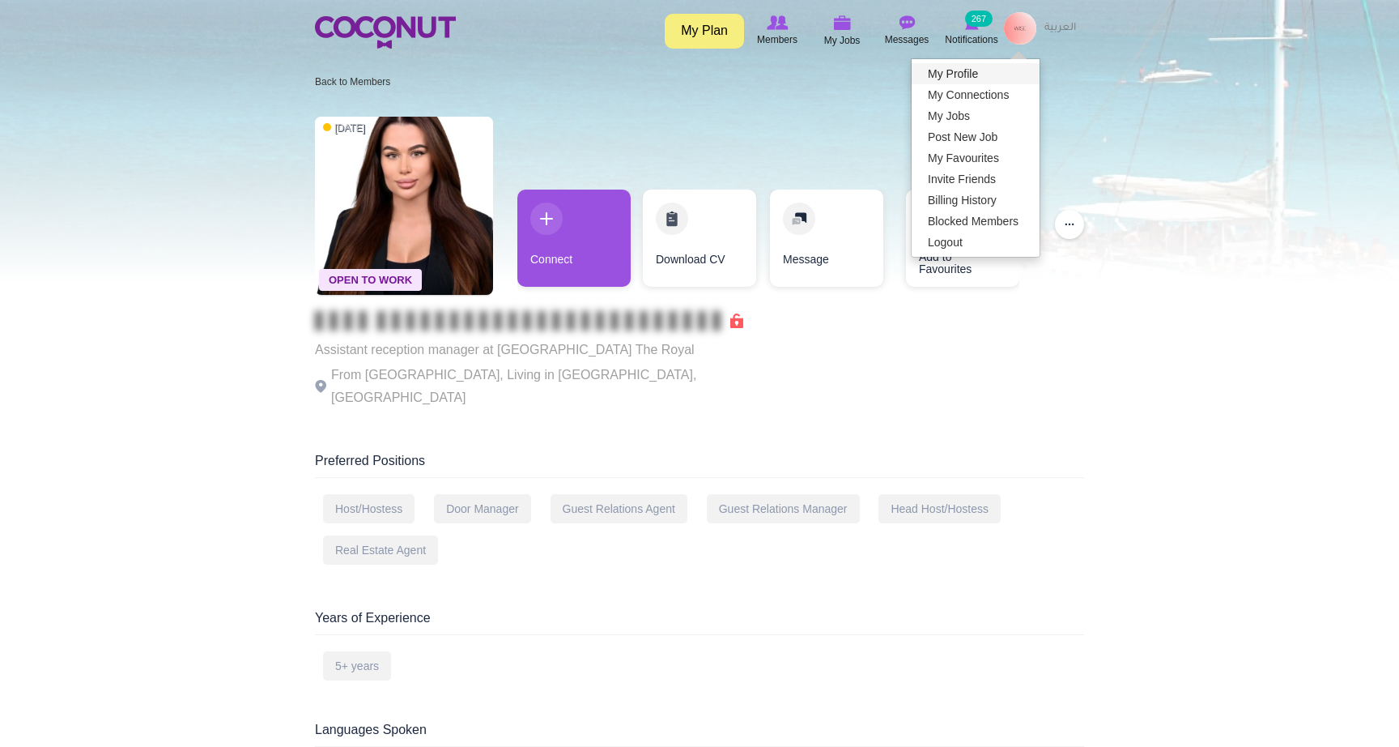
click at [989, 70] on link "My Profile" at bounding box center [976, 73] width 128 height 21
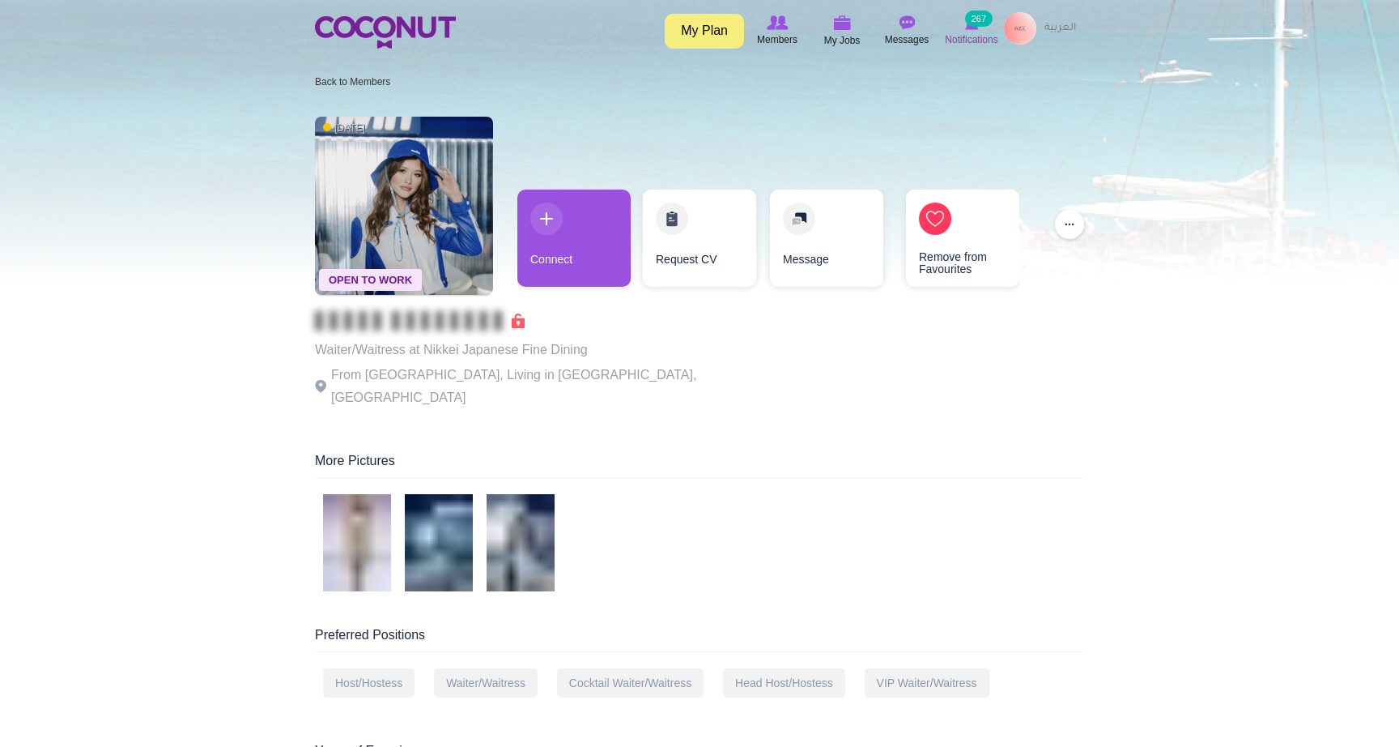
click at [976, 33] on span "Notifications" at bounding box center [971, 40] width 53 height 16
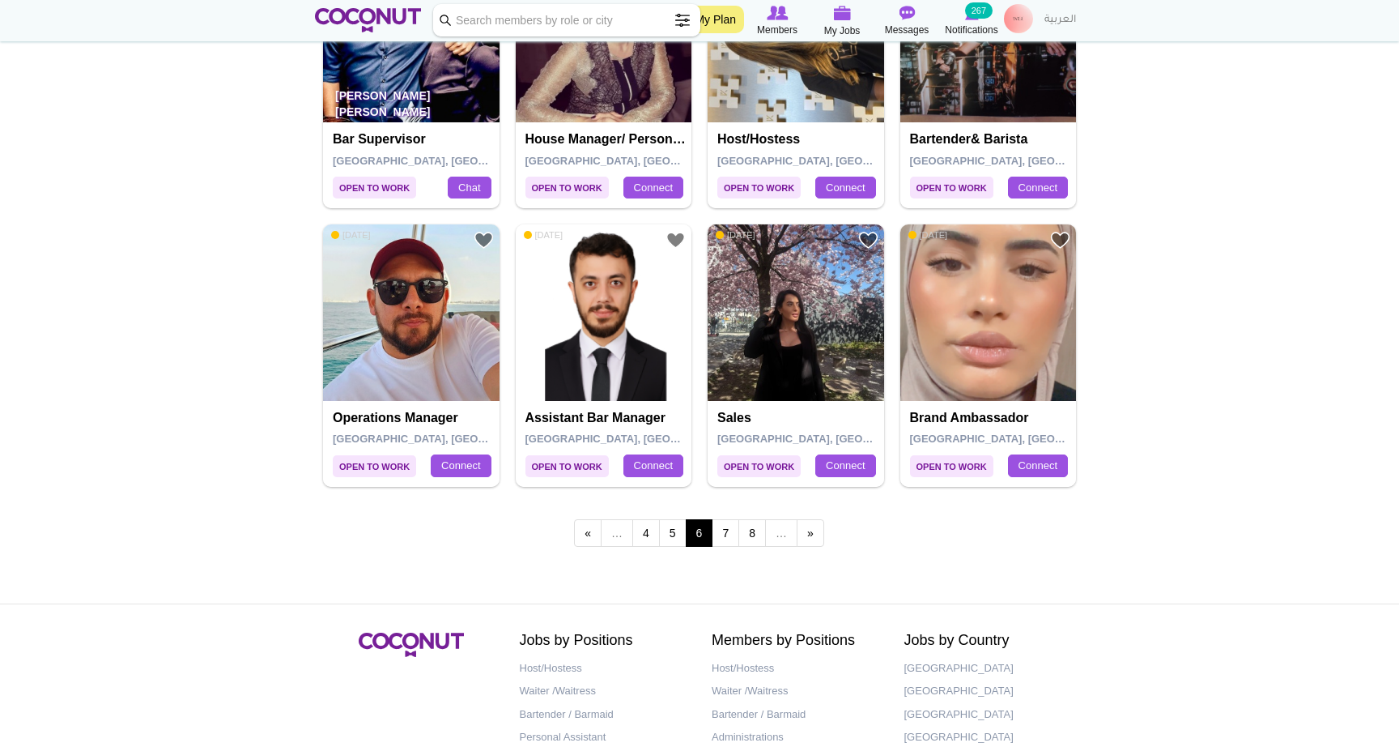
scroll to position [2660, 0]
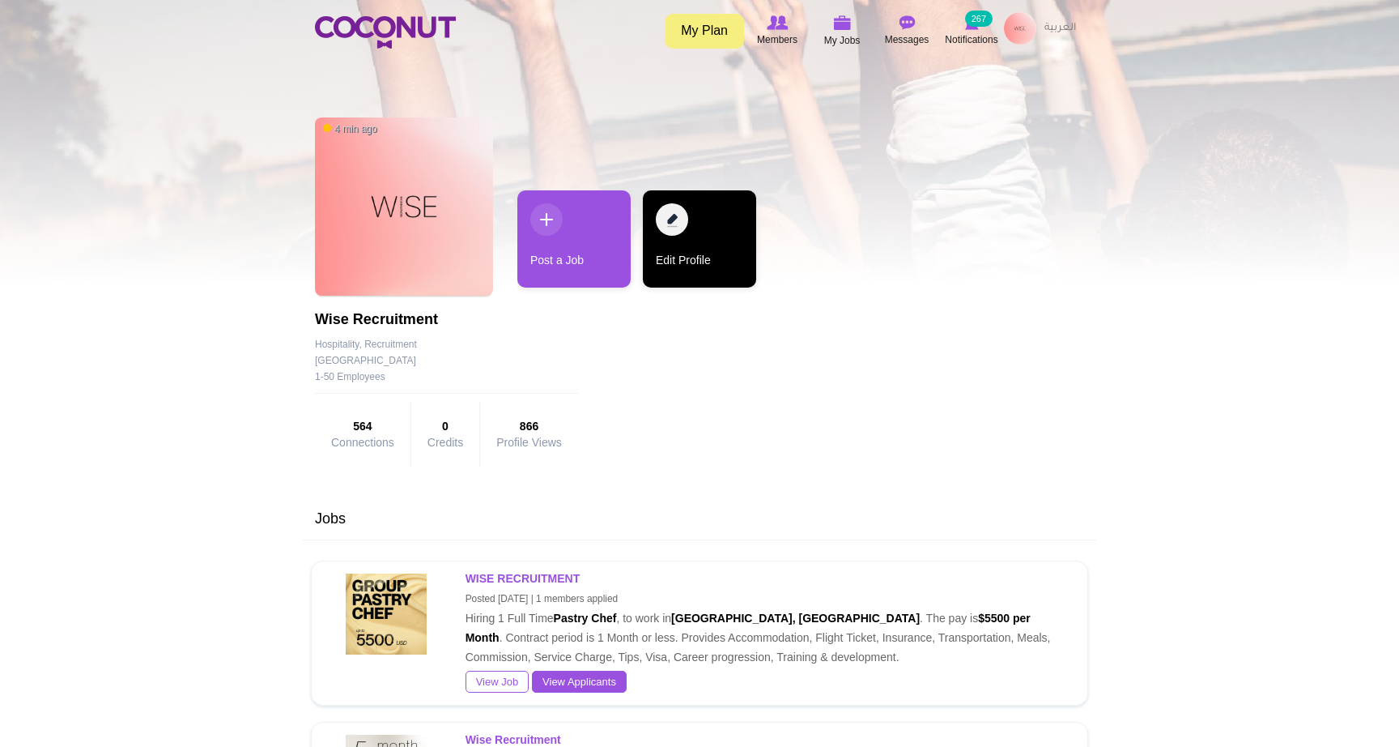
click at [698, 236] on link "Edit Profile" at bounding box center [699, 238] width 113 height 97
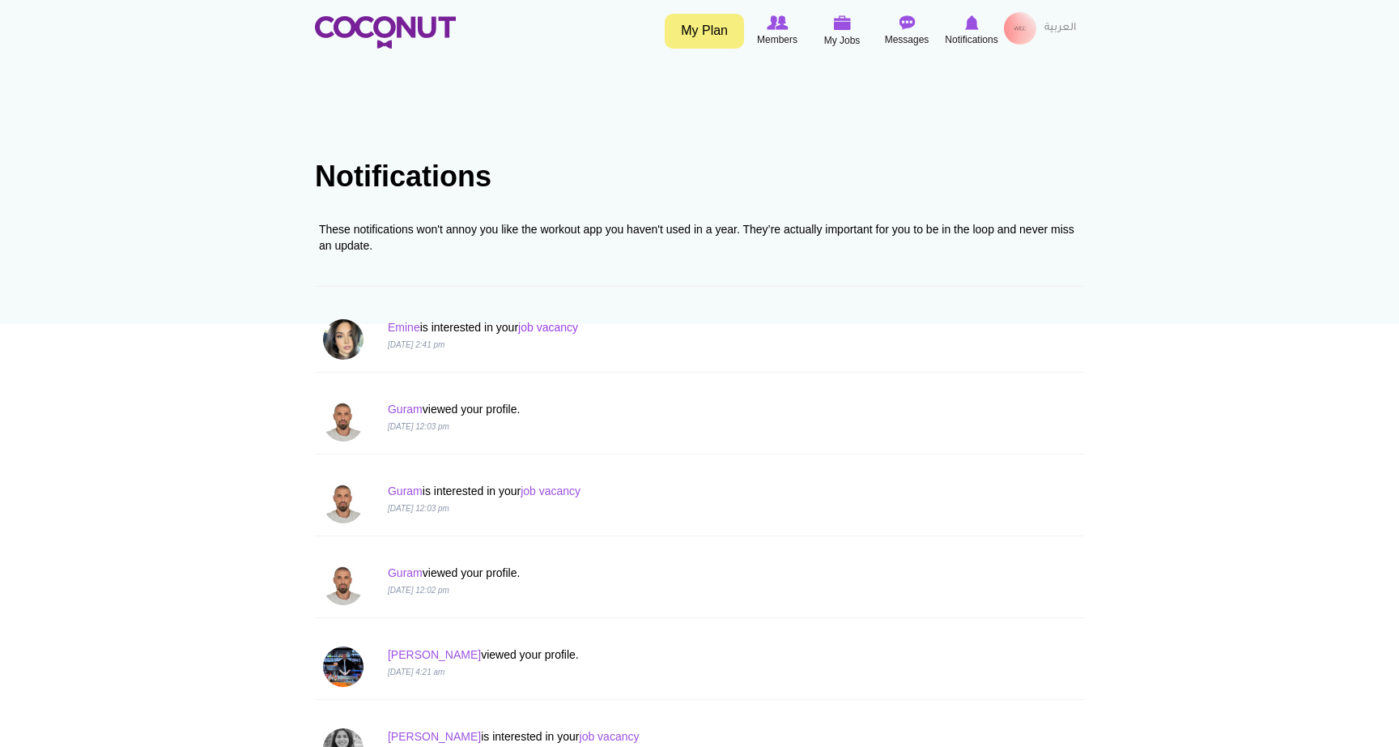
click at [551, 324] on link "job vacancy" at bounding box center [548, 327] width 60 height 13
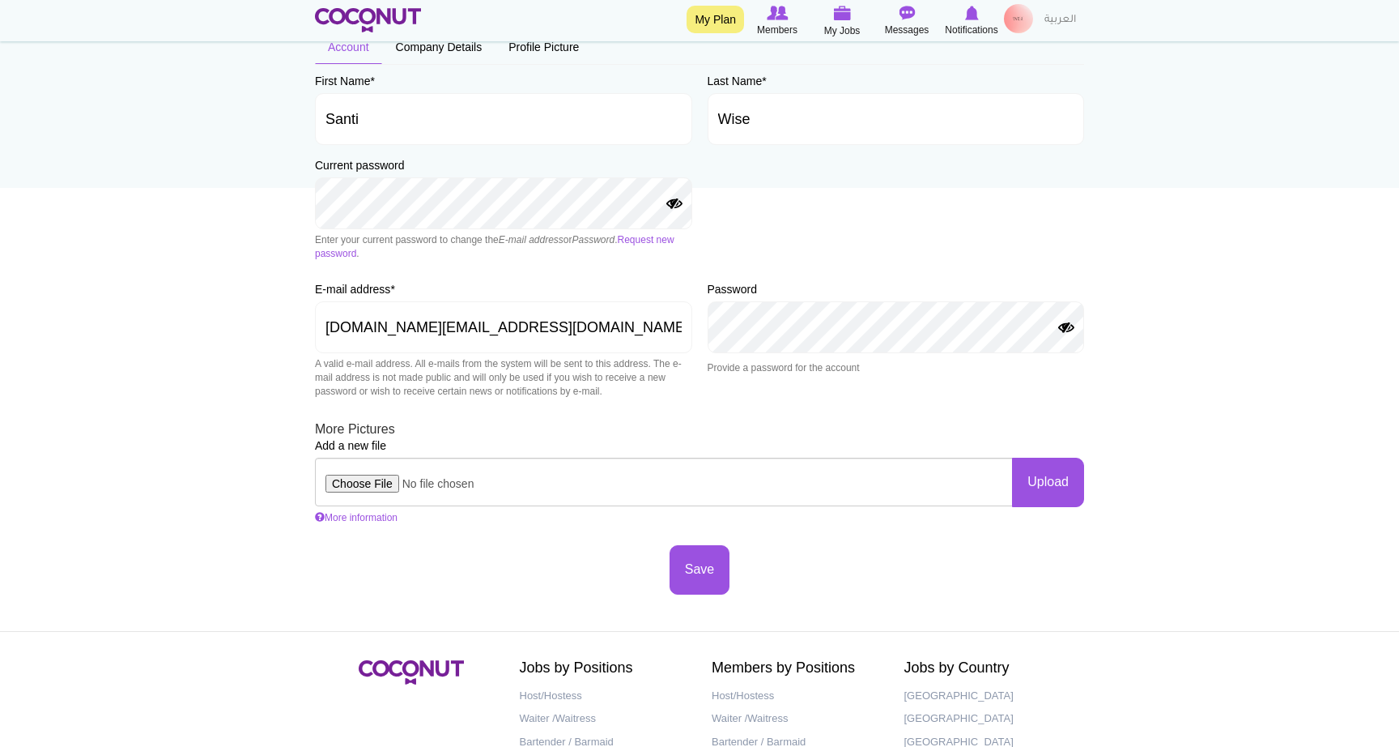
scroll to position [160, 0]
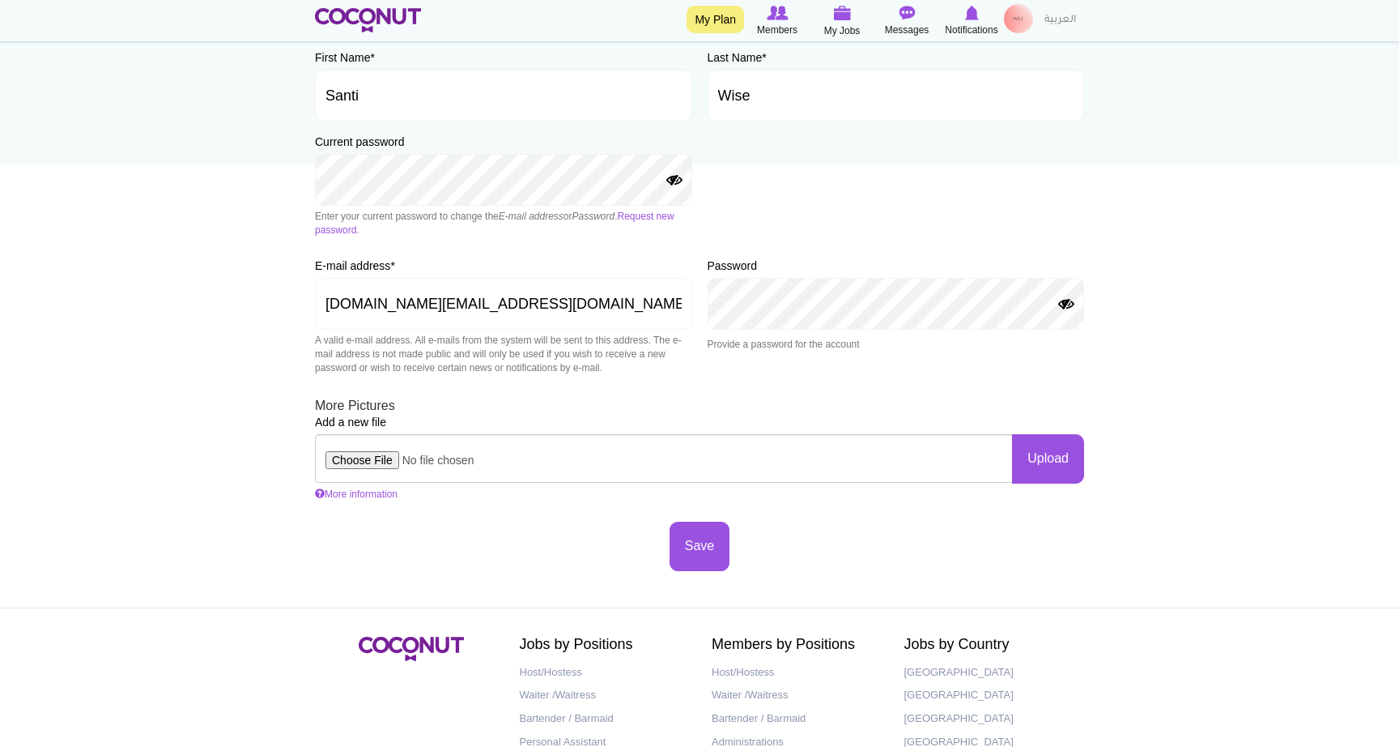
click at [370, 458] on input "file" at bounding box center [664, 458] width 698 height 49
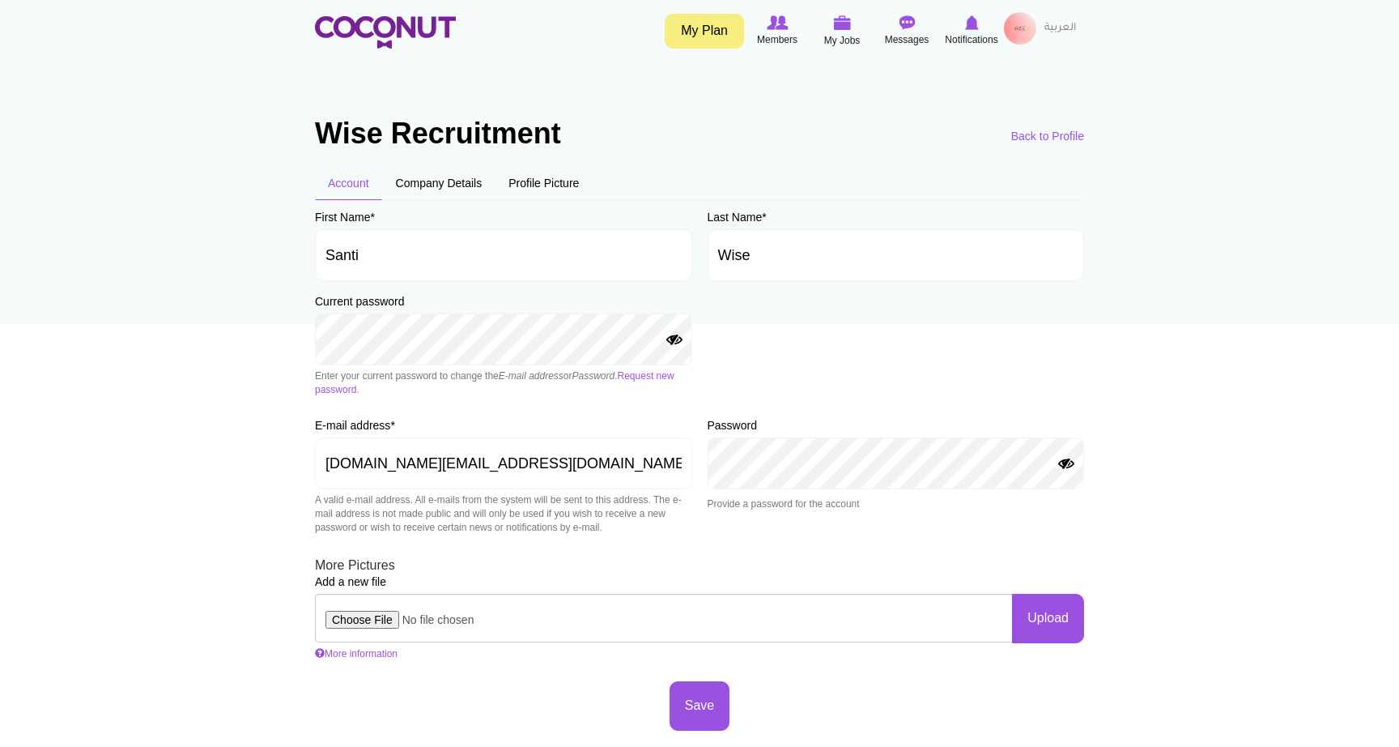
scroll to position [0, 0]
click at [455, 190] on link "Company Details" at bounding box center [439, 183] width 113 height 34
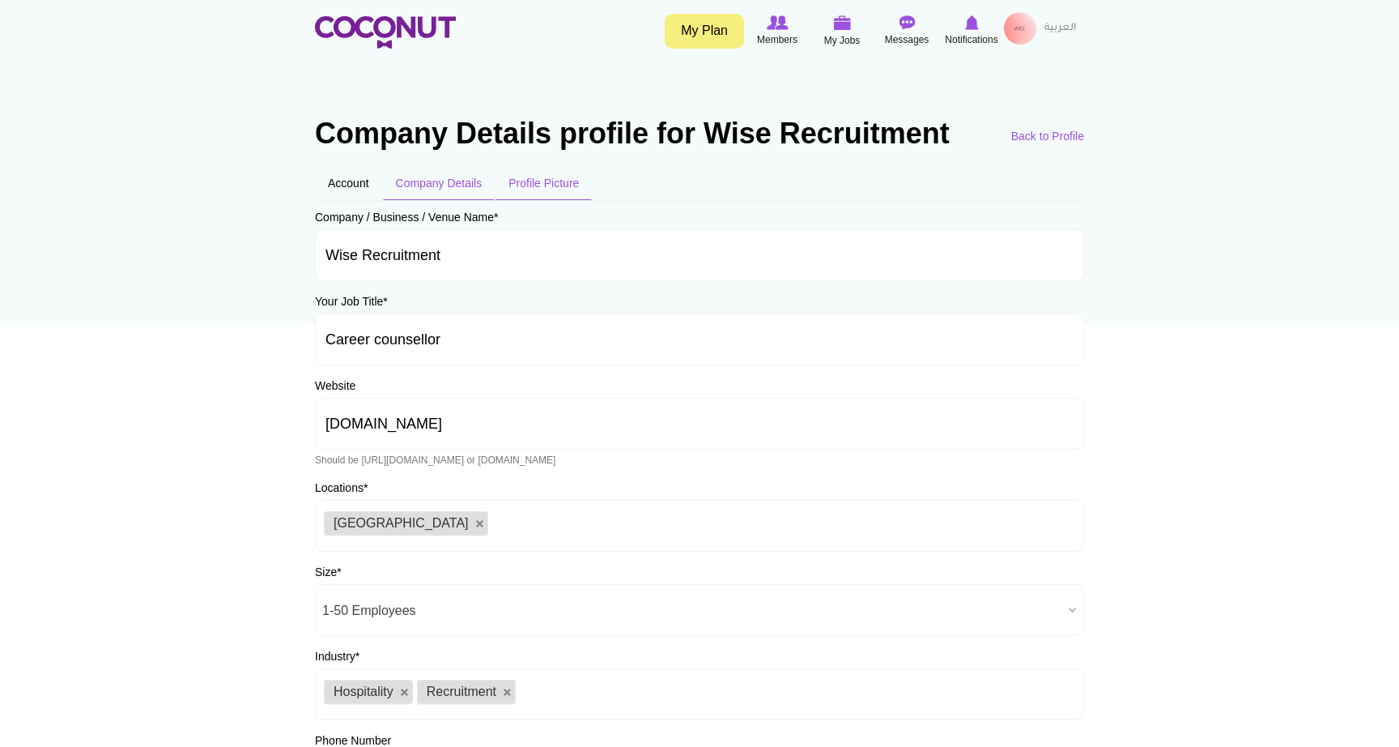
click at [556, 180] on link "Profile Picture" at bounding box center [544, 183] width 96 height 34
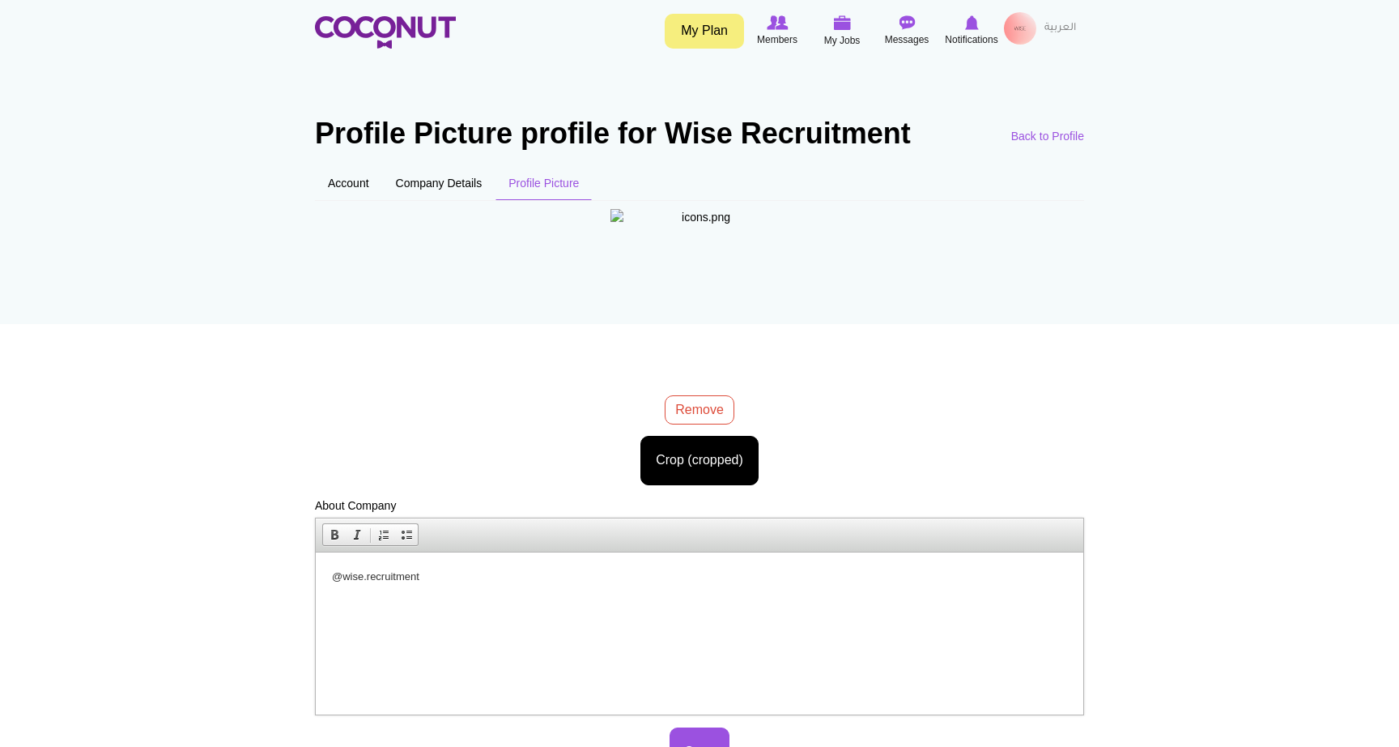
click at [701, 337] on img at bounding box center [700, 298] width 178 height 178
click at [698, 415] on div "icons.png 1.09 MB Remove Crop (cropped) Image style: Cancel Maximize selection …" at bounding box center [699, 347] width 769 height 277
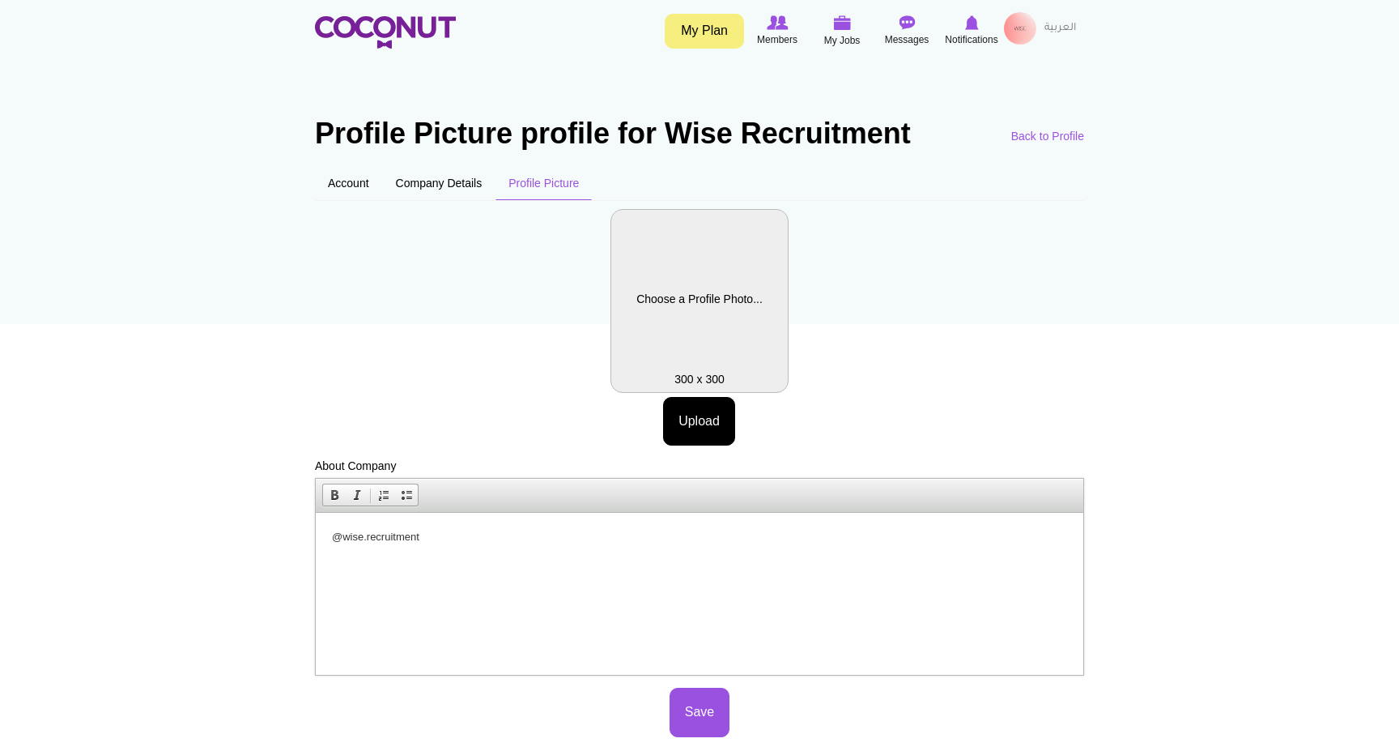
click at [716, 303] on label "Company Logo" at bounding box center [700, 301] width 178 height 184
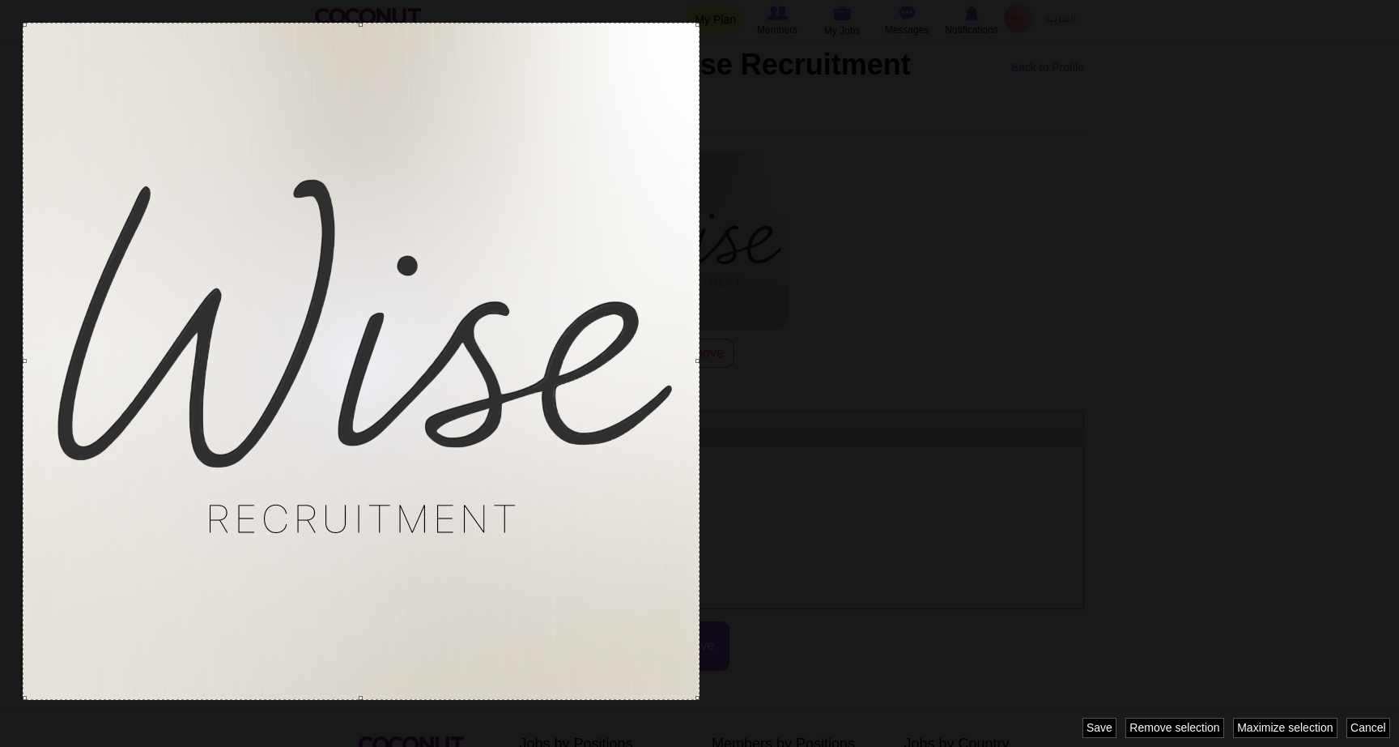
scroll to position [85, 0]
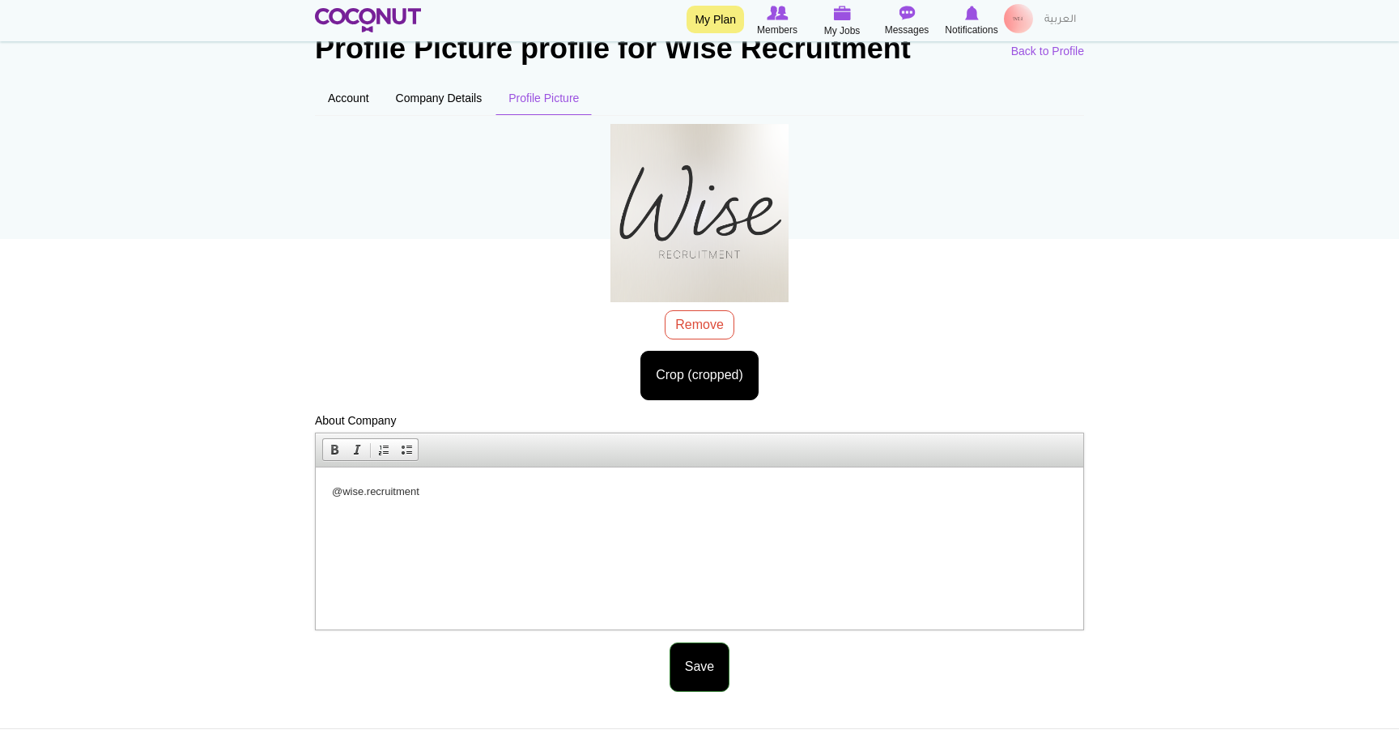
click at [684, 678] on button "Save" at bounding box center [700, 666] width 60 height 49
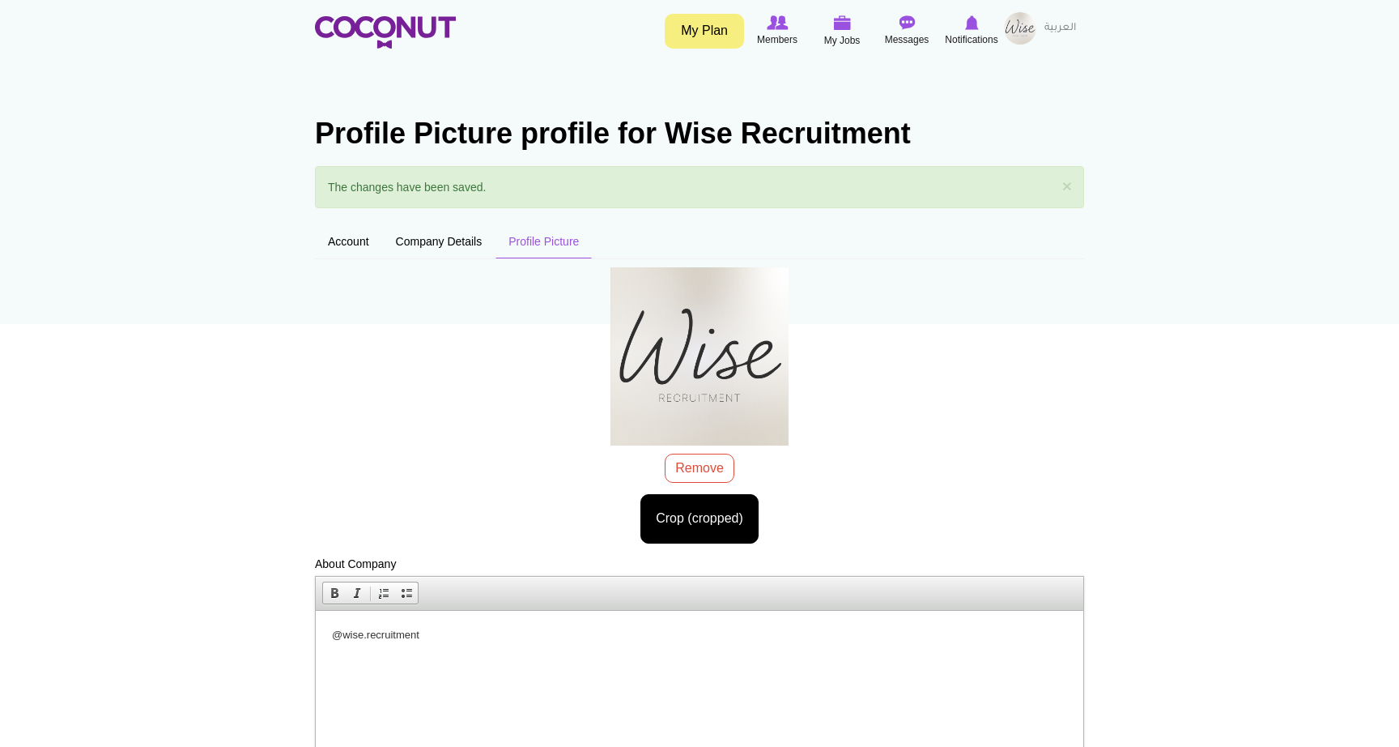
click at [1031, 29] on img at bounding box center [1020, 28] width 32 height 32
click at [993, 74] on link "My Profile" at bounding box center [976, 73] width 128 height 21
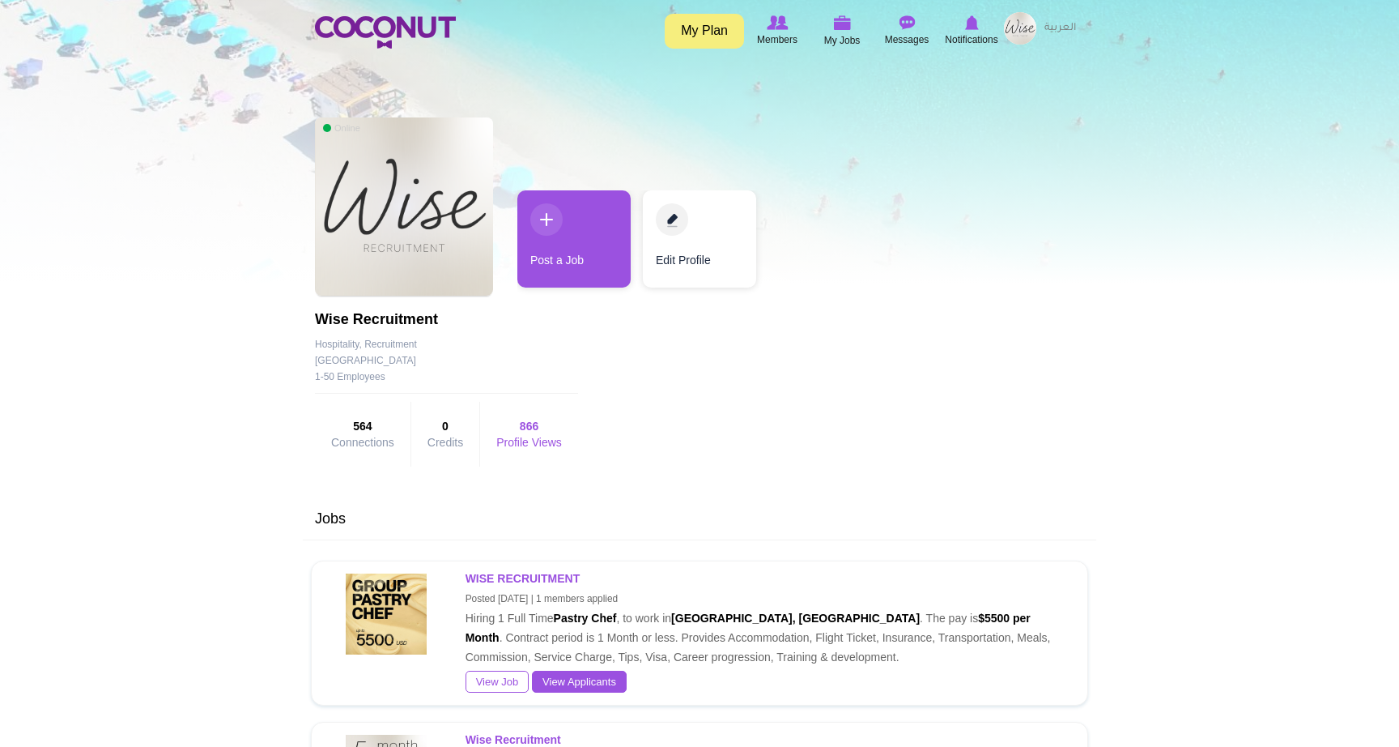
click at [535, 434] on strong "866" at bounding box center [529, 426] width 66 height 16
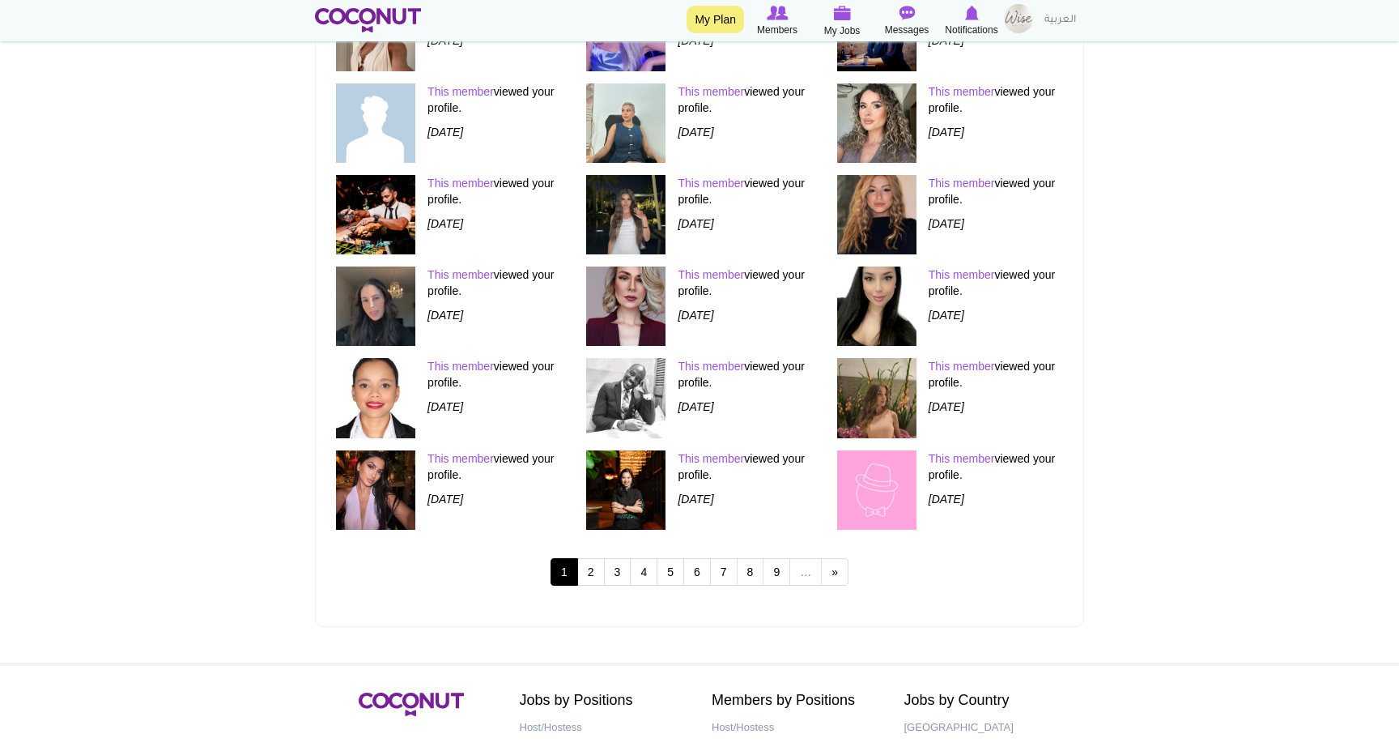
scroll to position [631, 0]
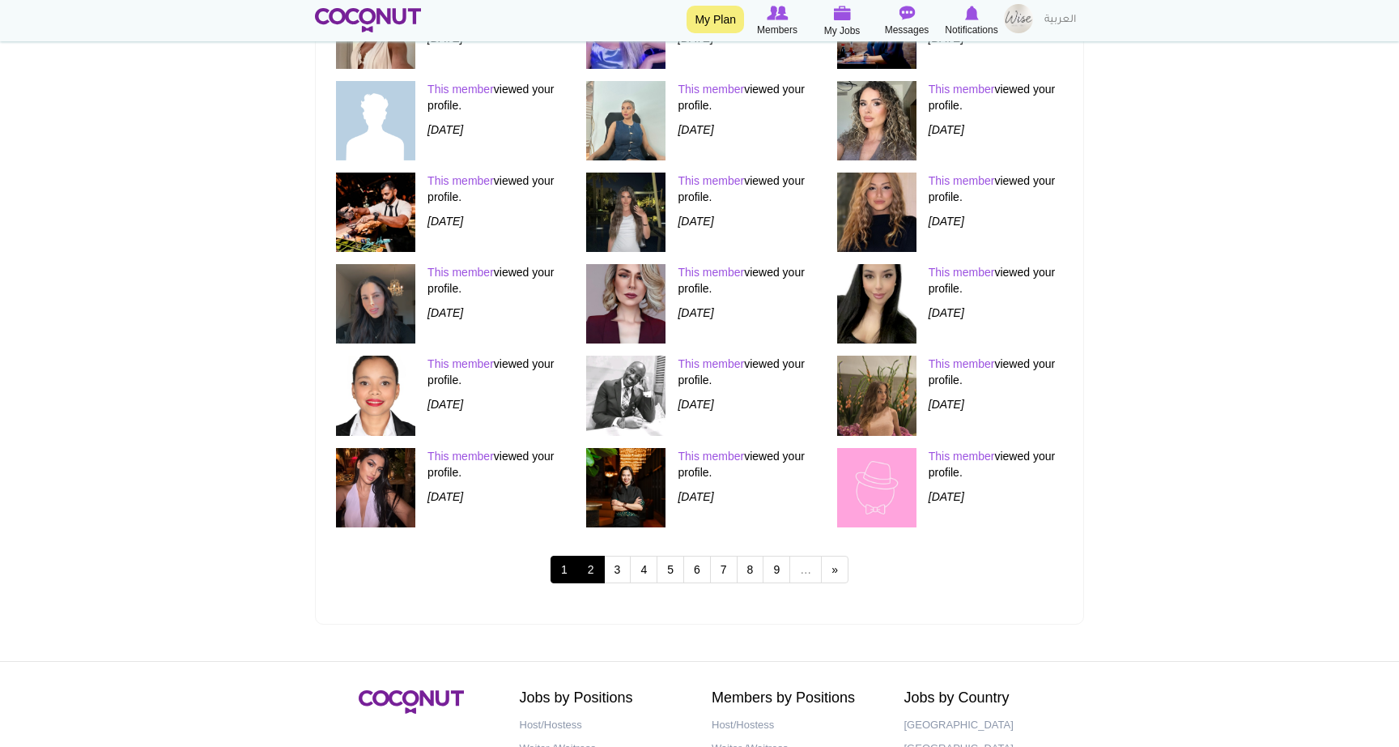
click at [592, 567] on link "2" at bounding box center [591, 570] width 28 height 28
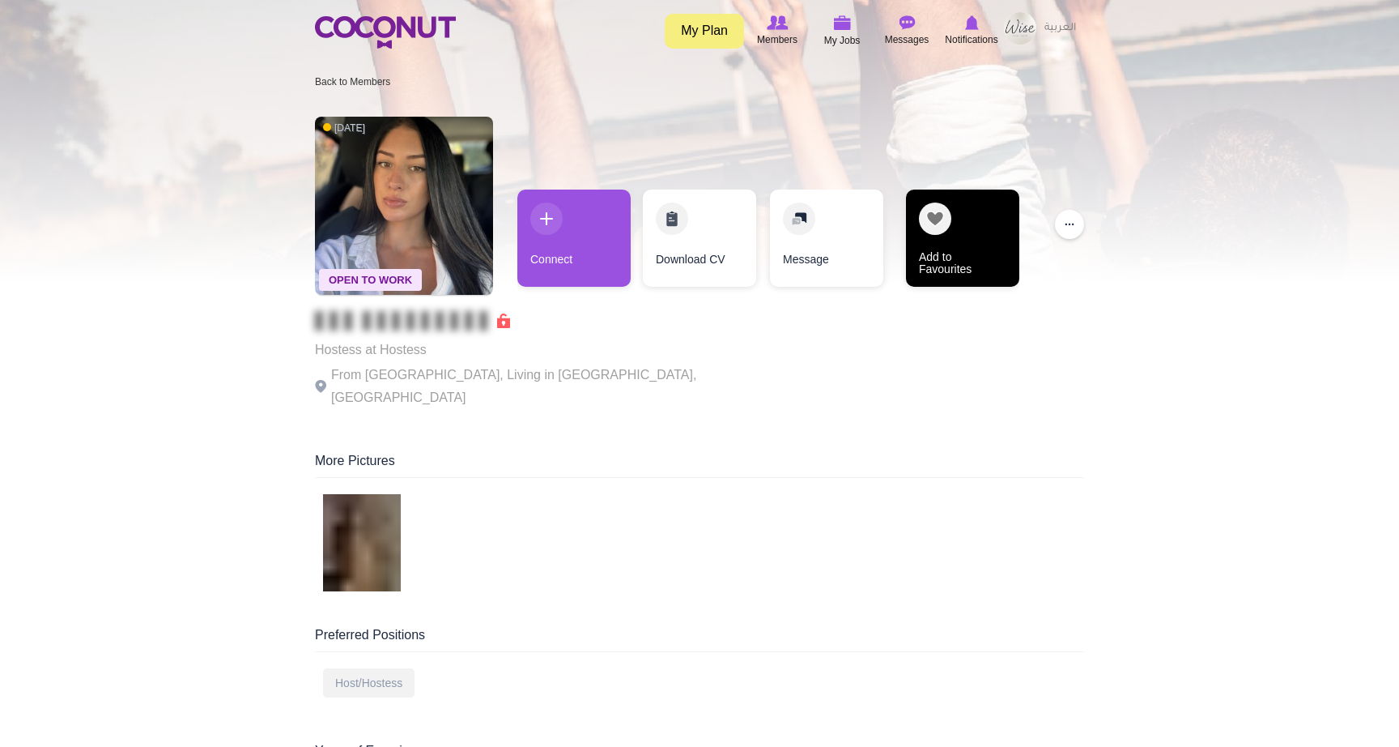
click at [962, 225] on link "Add to Favourites" at bounding box center [962, 237] width 113 height 97
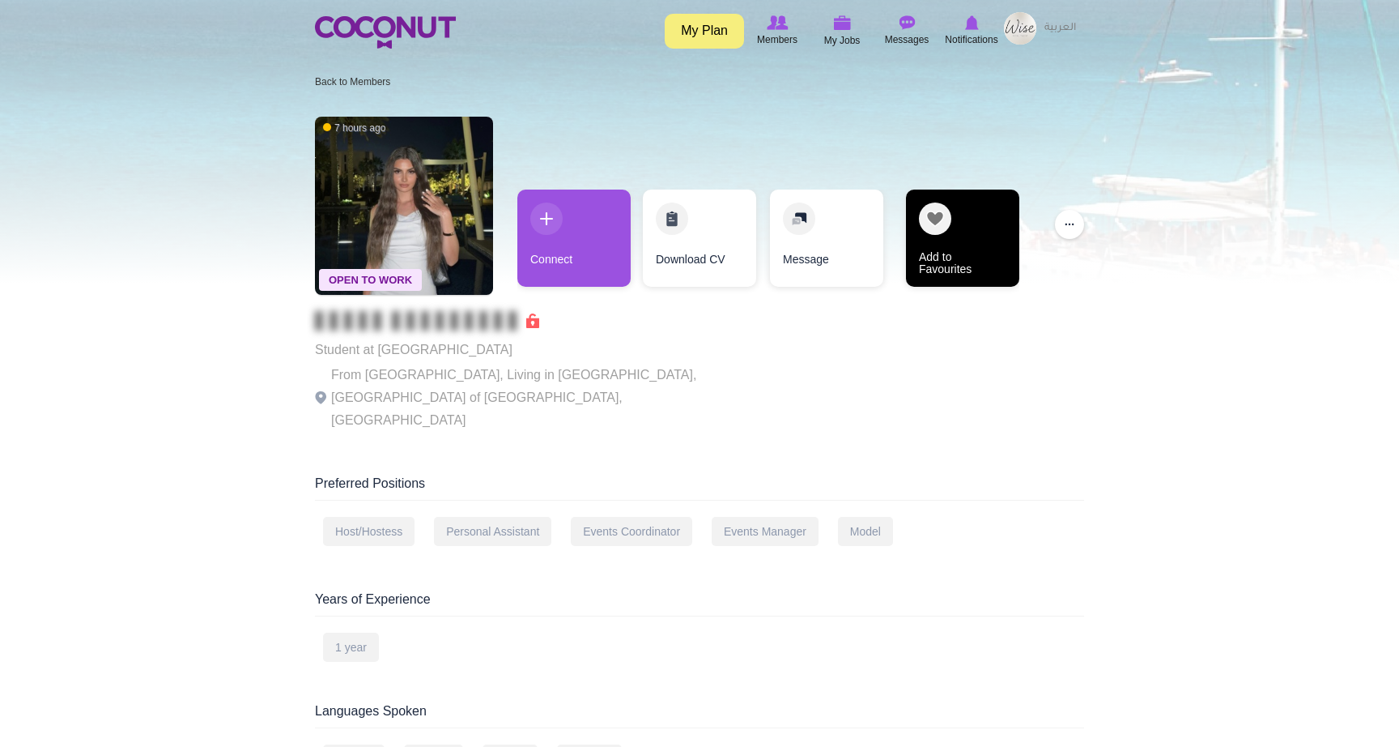
click at [933, 221] on link "Add to Favourites" at bounding box center [962, 237] width 113 height 97
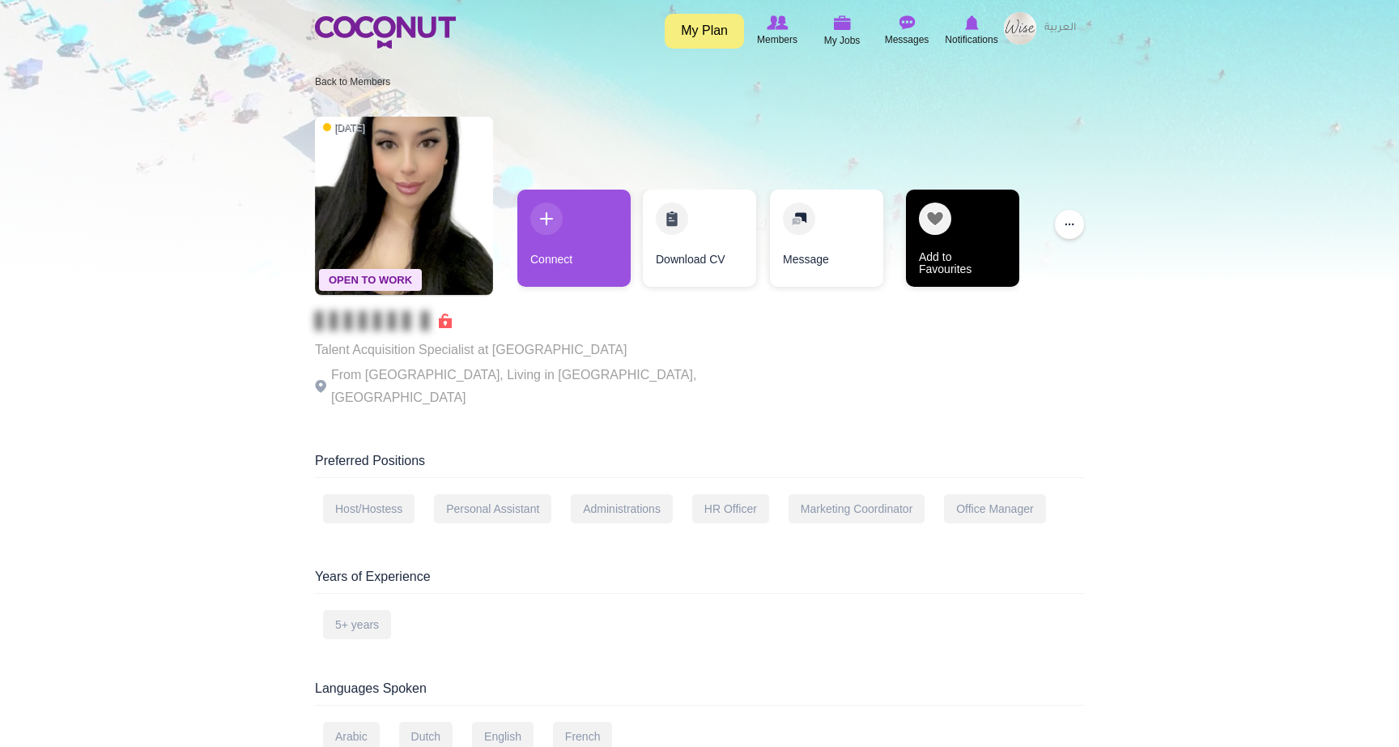
click at [951, 209] on link "Add to Favourites" at bounding box center [962, 237] width 113 height 97
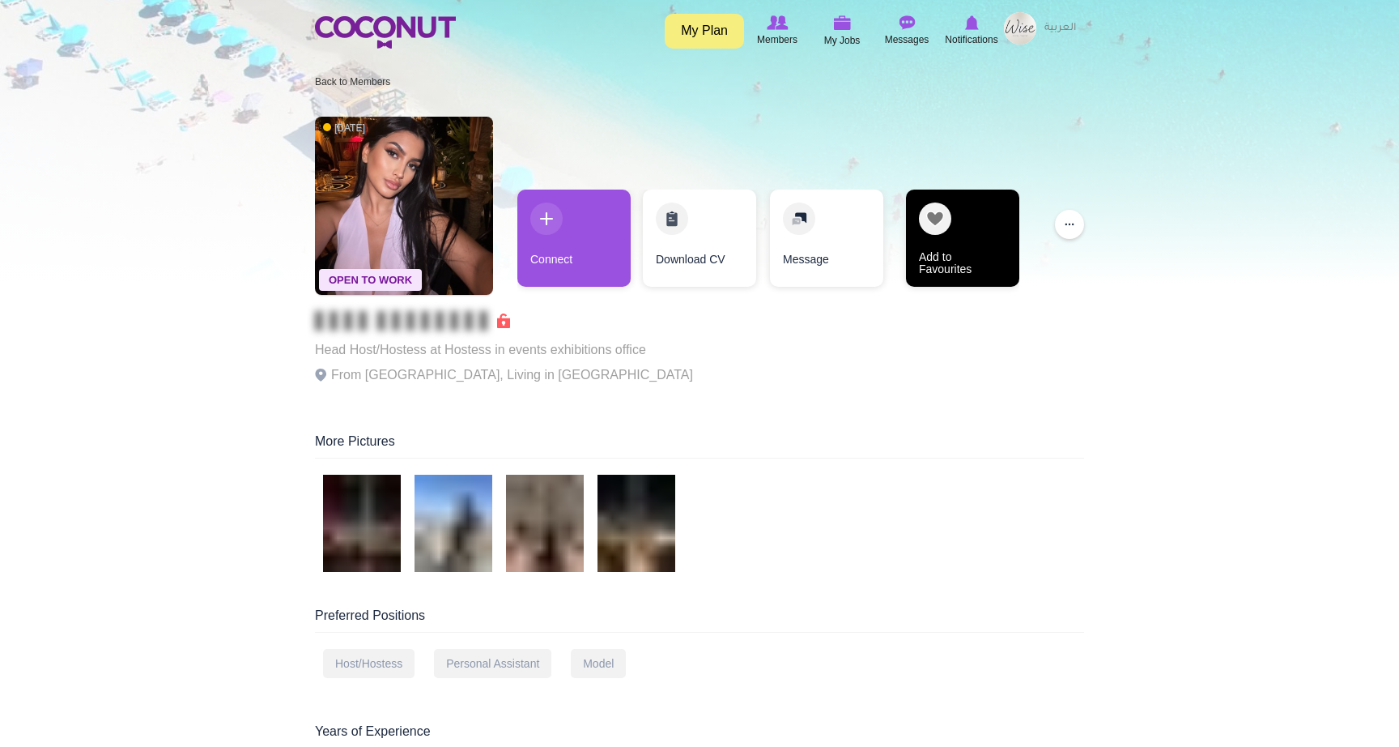
click at [932, 256] on link "Add to Favourites" at bounding box center [962, 237] width 113 height 97
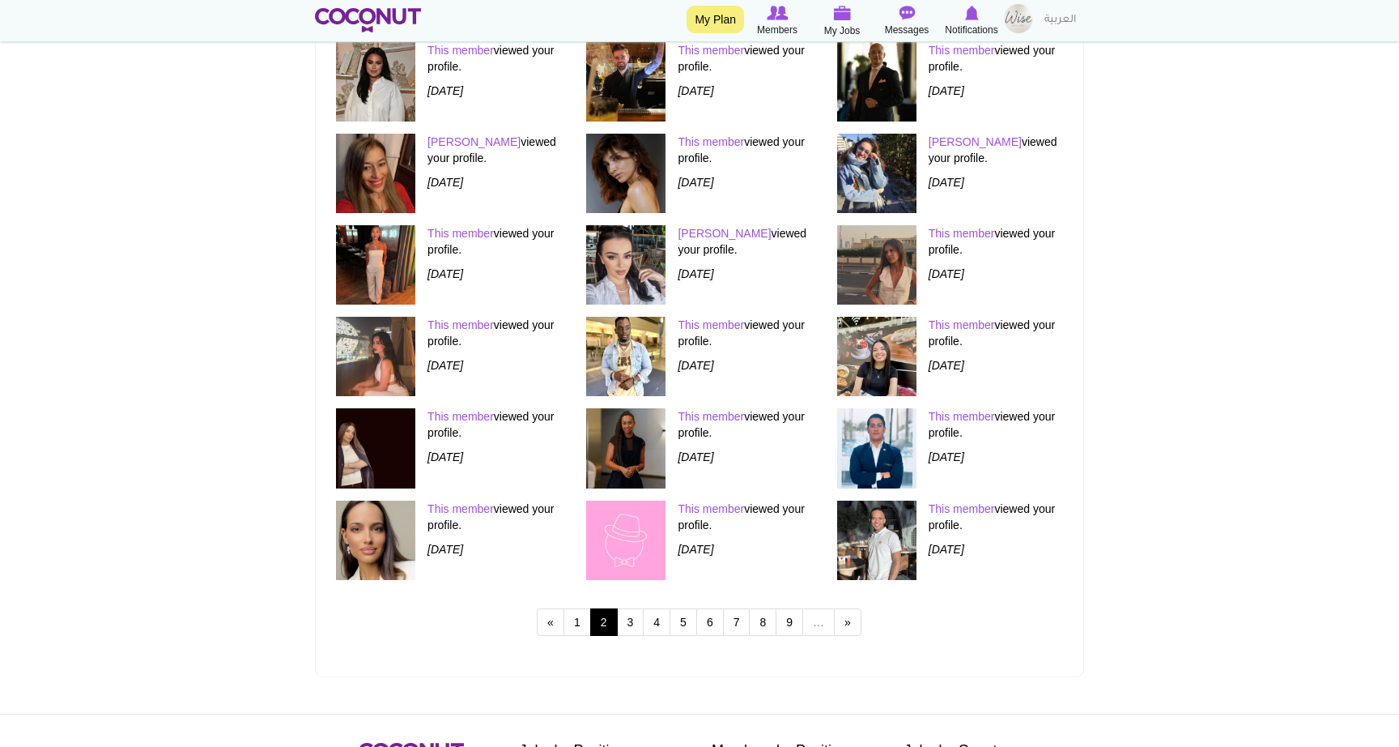
scroll to position [580, 0]
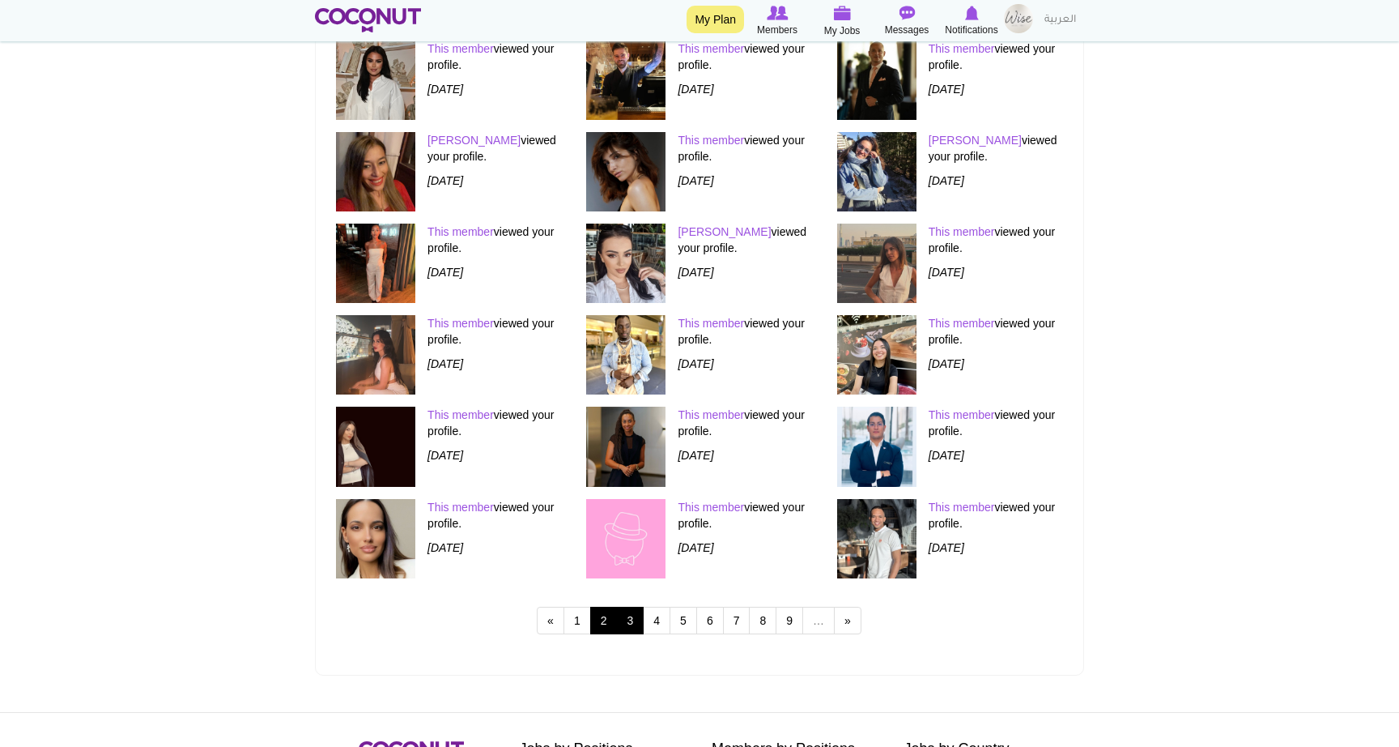
click at [629, 617] on link "3" at bounding box center [631, 621] width 28 height 28
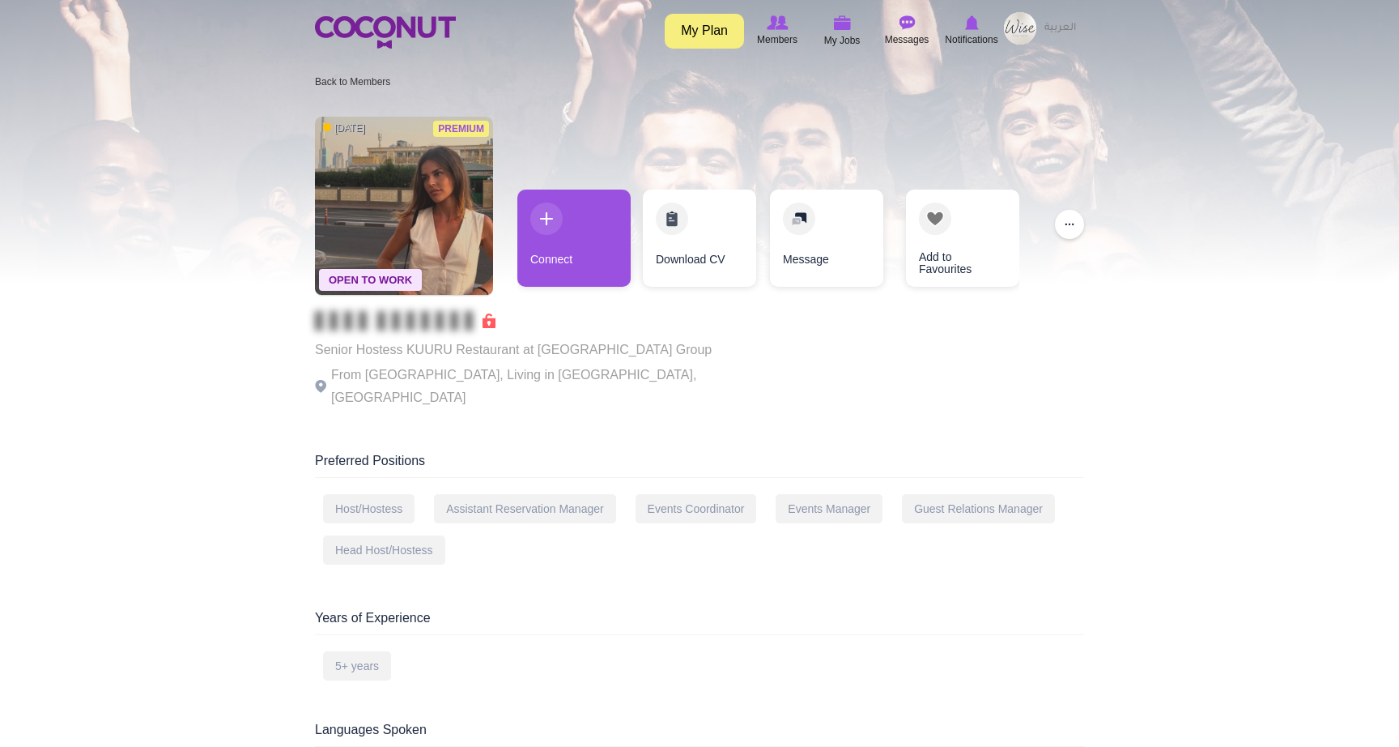
click at [420, 182] on img at bounding box center [404, 206] width 178 height 178
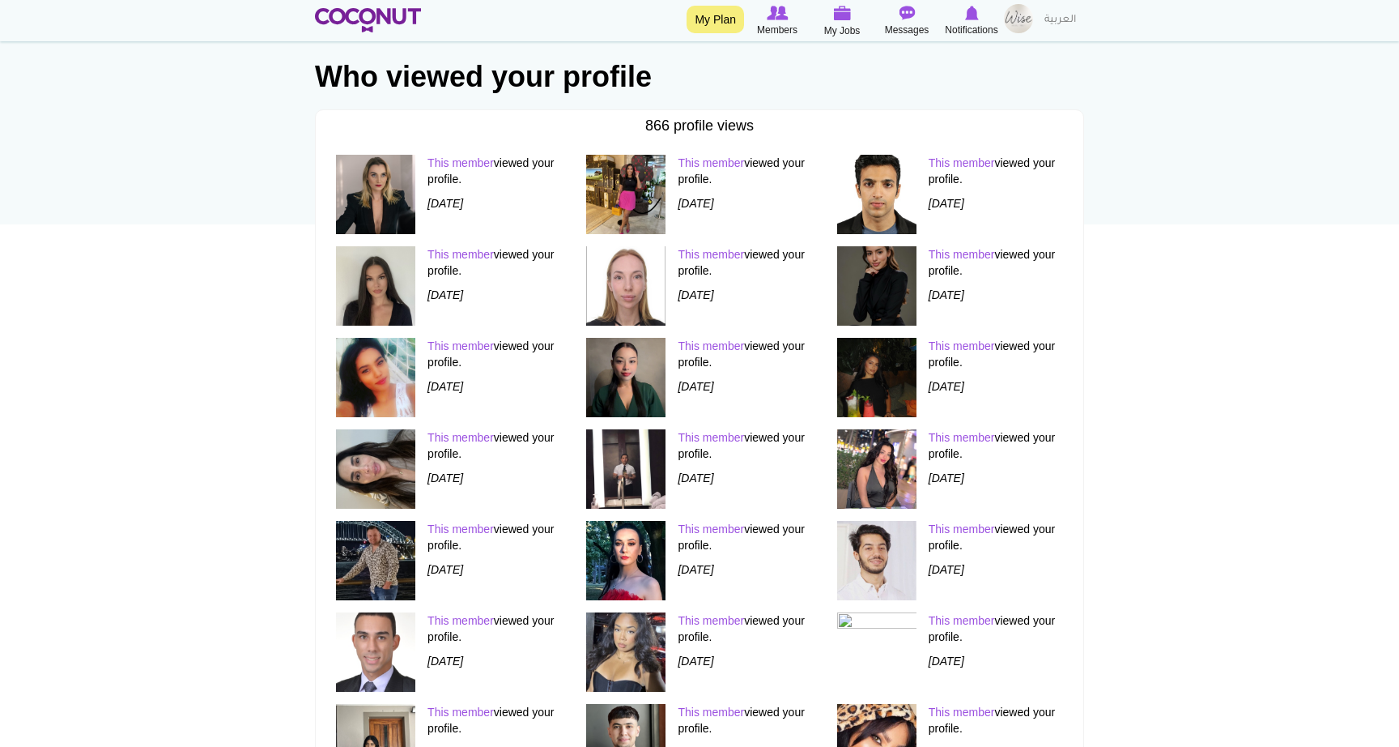
scroll to position [113, 0]
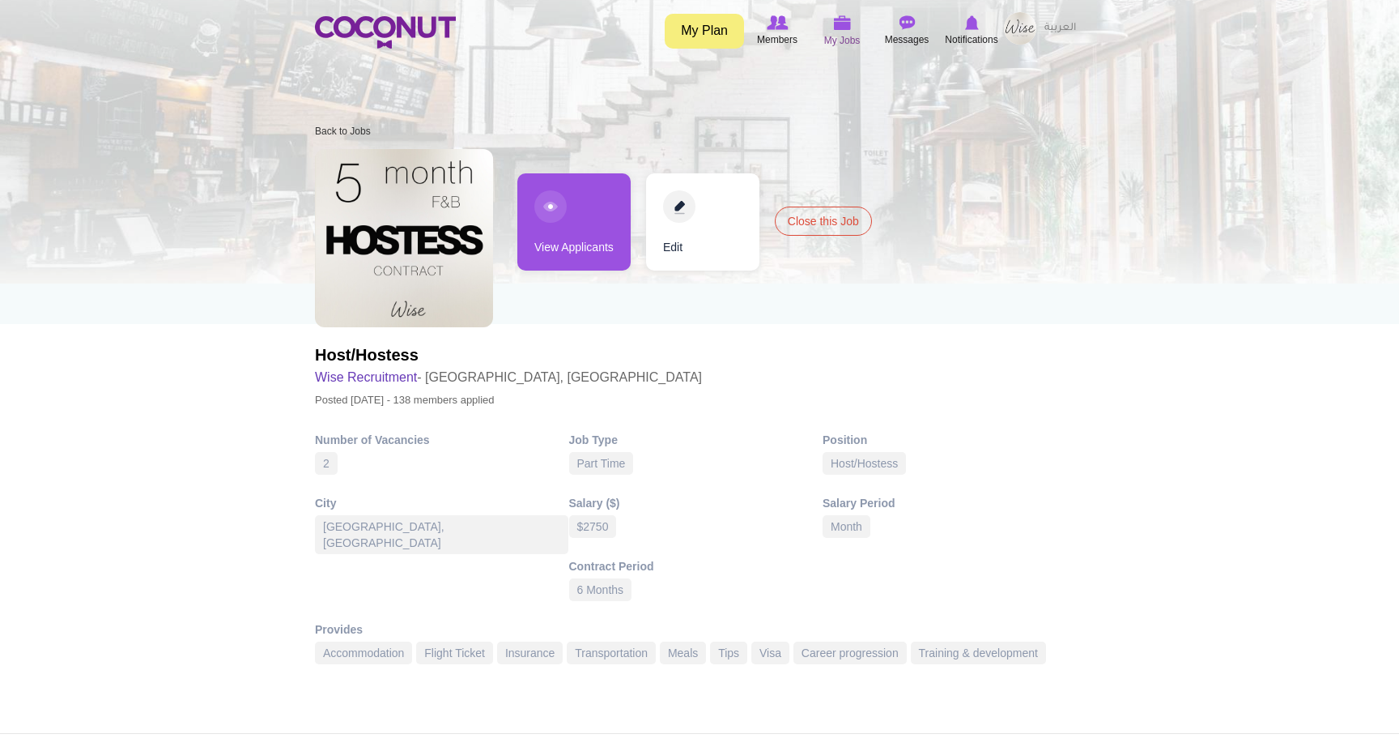
click at [842, 23] on img at bounding box center [842, 22] width 18 height 15
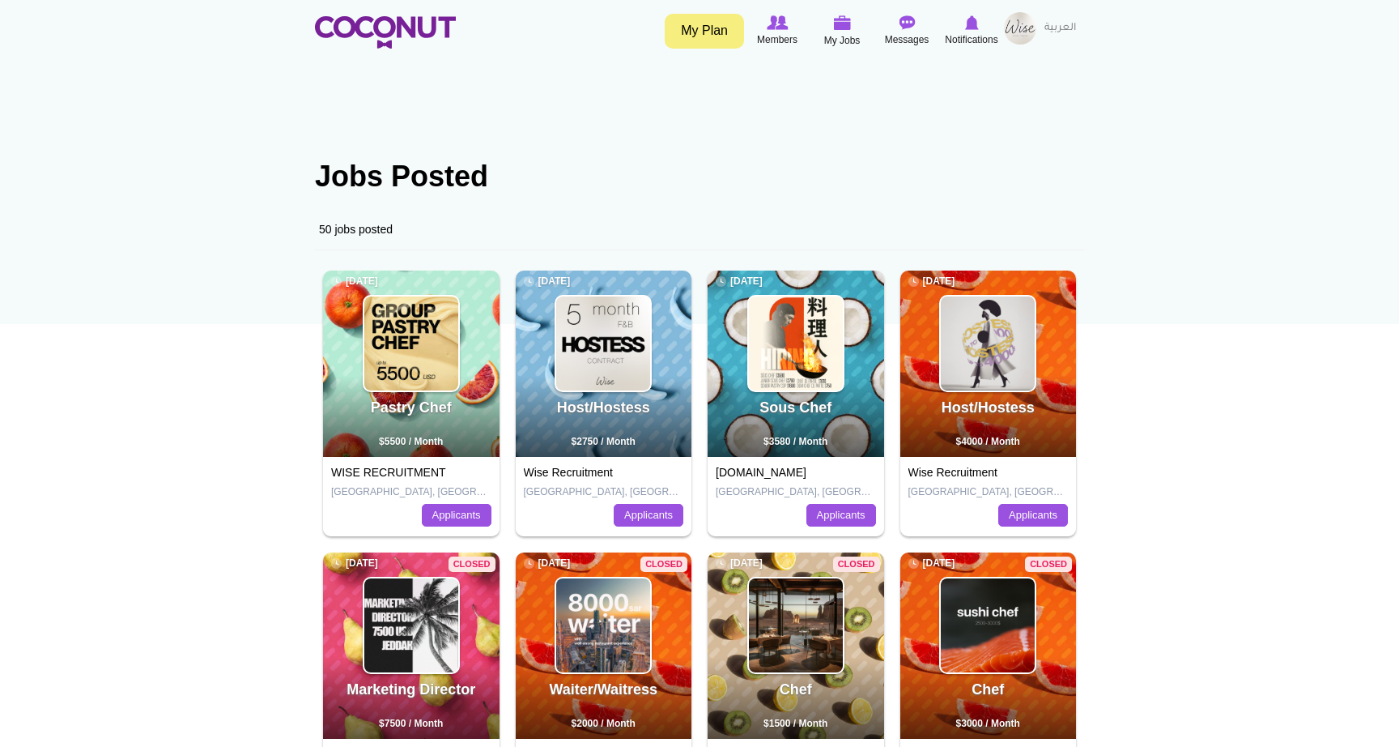
click at [918, 315] on div "Host/Hostess 6 months ago $4000 / Month" at bounding box center [988, 363] width 177 height 186
click at [1011, 465] on div "Wise Recruitment Dubai, United Arab Emirates Applicants" at bounding box center [988, 496] width 177 height 79
click at [1018, 512] on link "Applicants" at bounding box center [1033, 515] width 70 height 23
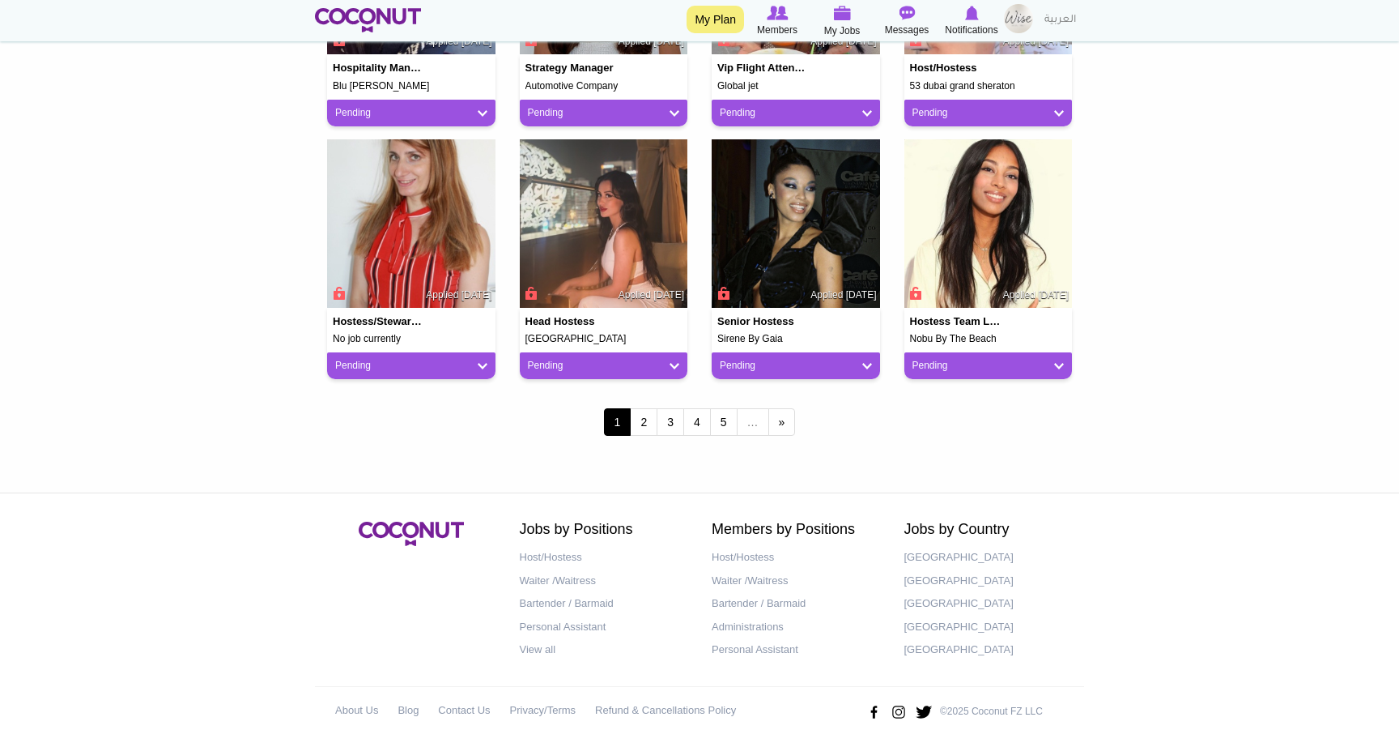
scroll to position [1343, 0]
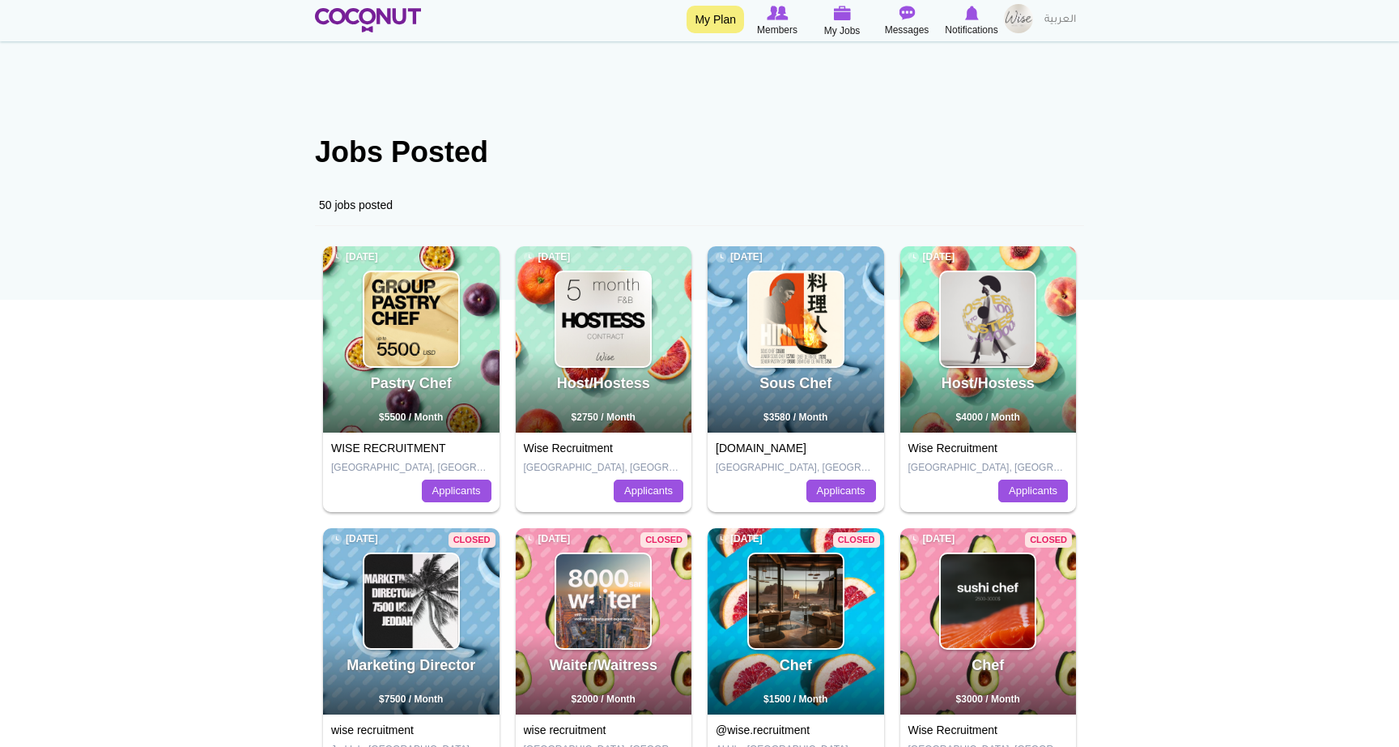
scroll to position [18, 0]
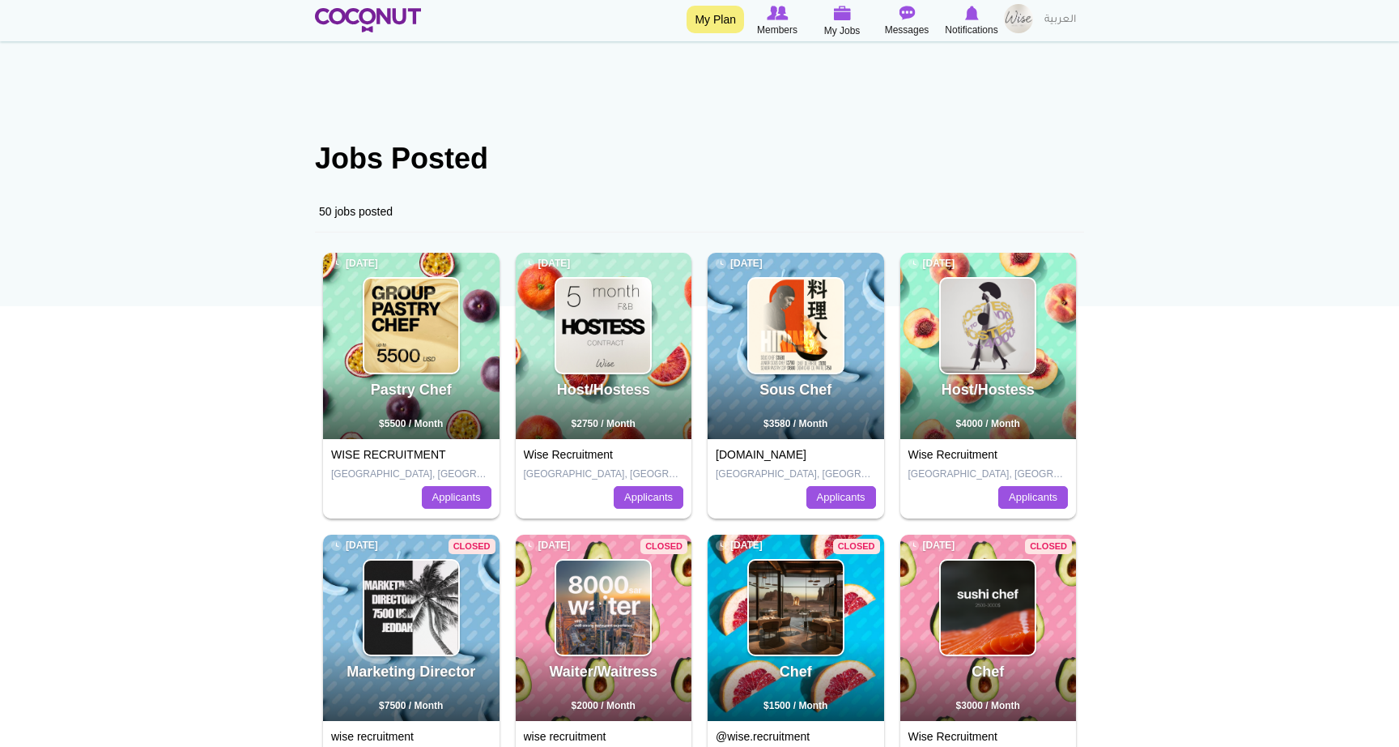
click at [943, 399] on h2 "Host/Hostess" at bounding box center [989, 397] width 172 height 31
click at [938, 480] on div "Wise Recruitment Dubai, United Arab Emirates Applicants" at bounding box center [988, 478] width 177 height 79
click at [953, 452] on link "Wise Recruitment" at bounding box center [953, 454] width 89 height 13
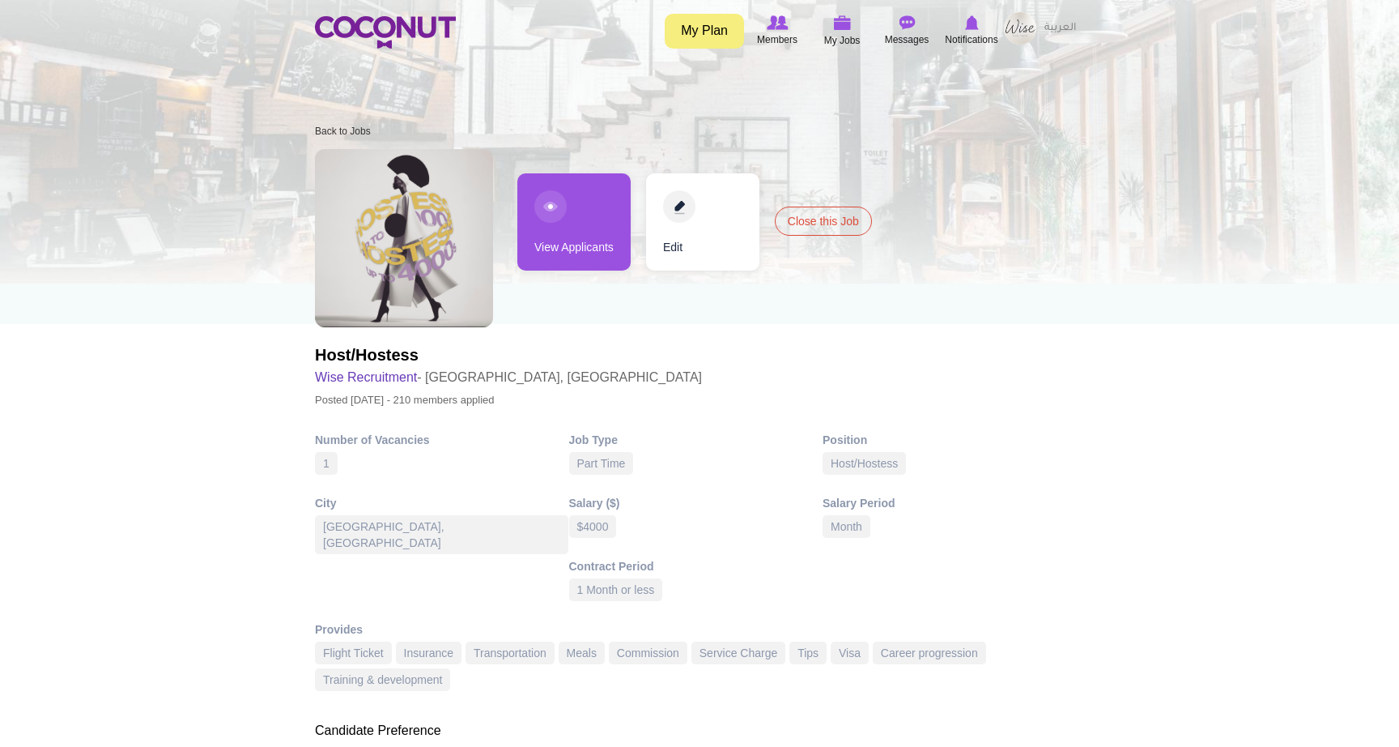
click at [845, 219] on link "Close this Job" at bounding box center [823, 220] width 97 height 29
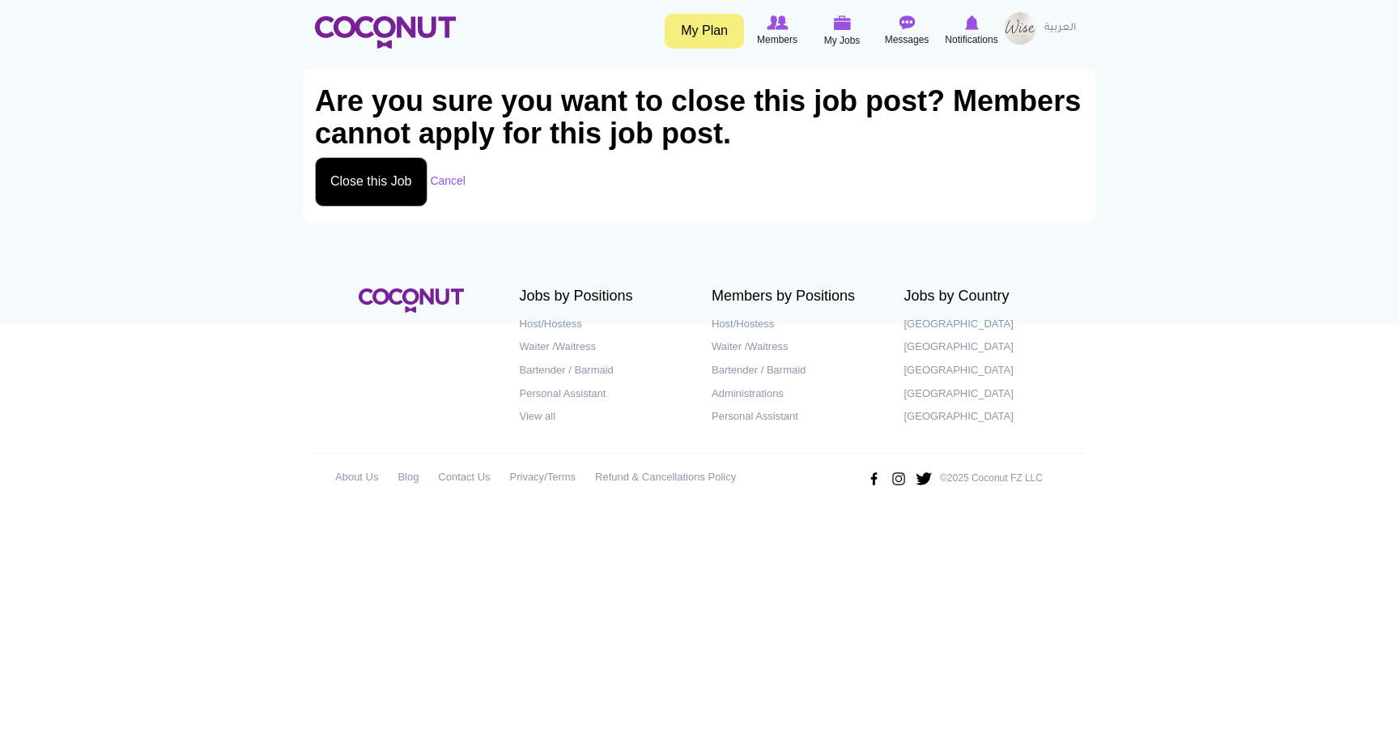
click at [364, 160] on button "Close this Job" at bounding box center [371, 181] width 113 height 49
